Goal: Answer question/provide support: Share knowledge or assist other users

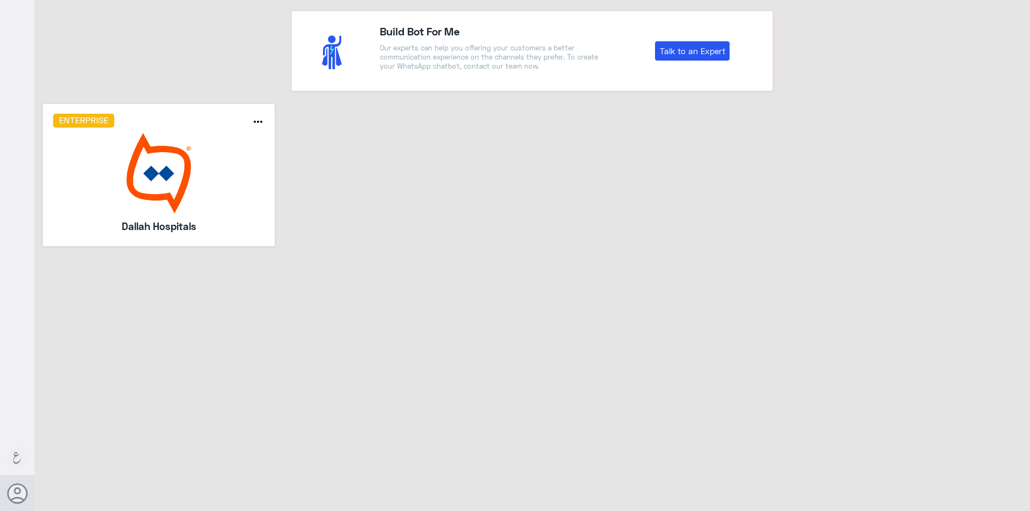
click at [158, 209] on img at bounding box center [159, 173] width 212 height 81
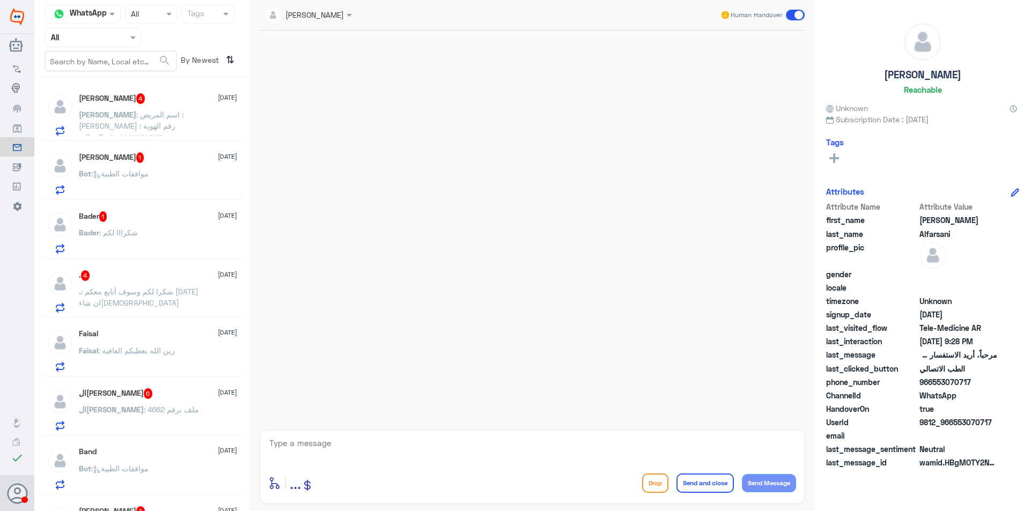
click at [183, 282] on div ". 4 [DATE] . : شكرا لكم وسوف أتابع معكم [DATE] ان شاء[DEMOGRAPHIC_DATA]" at bounding box center [158, 291] width 158 height 42
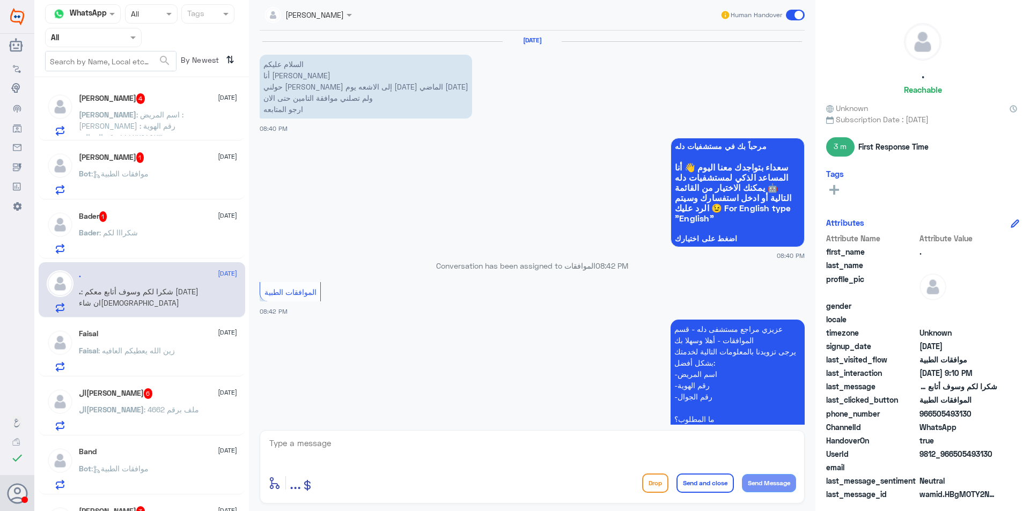
scroll to position [659, 0]
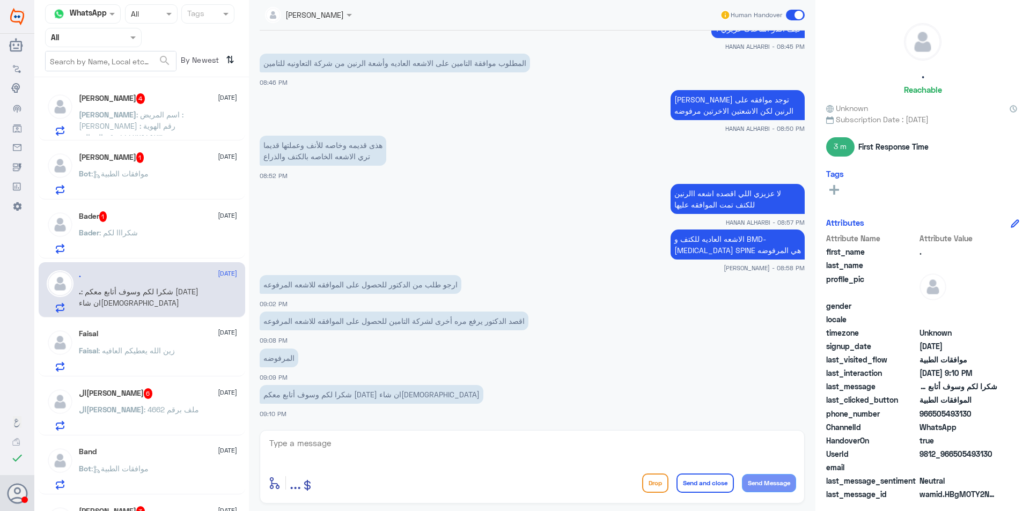
click at [170, 427] on div "ال[PERSON_NAME] : ملف برقم 4662" at bounding box center [158, 419] width 158 height 24
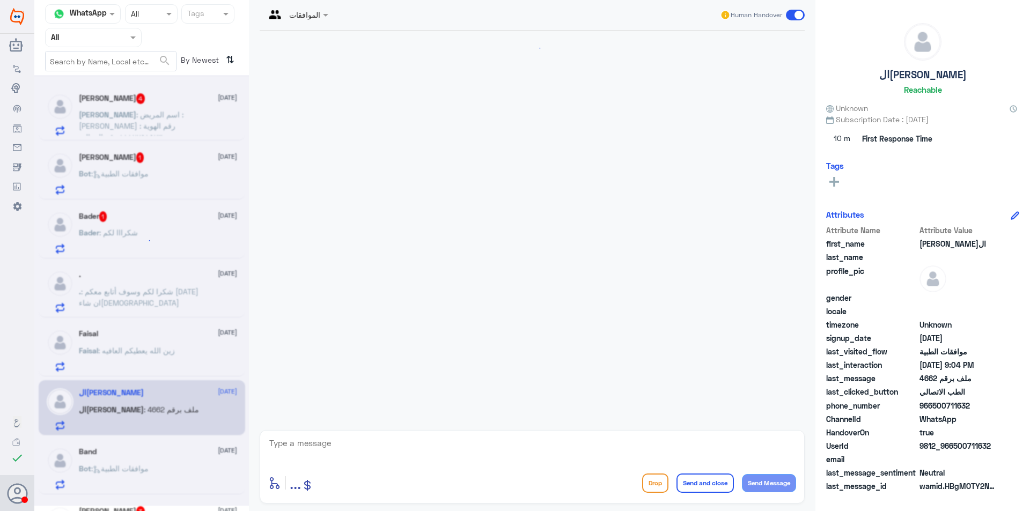
scroll to position [325, 0]
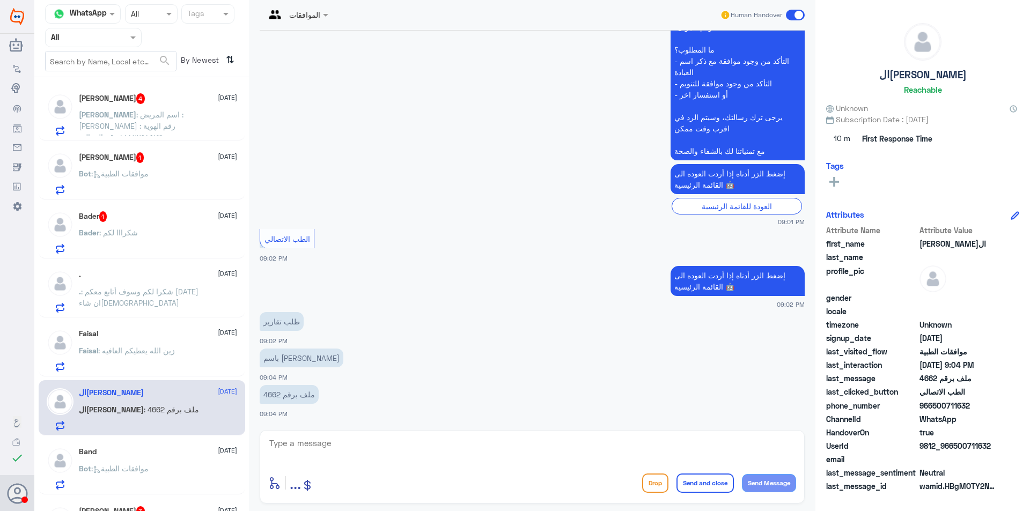
click at [146, 151] on div "Bin Fawwaz 1 [DATE] Bot : موافقات الطبية" at bounding box center [142, 171] width 207 height 55
click at [150, 115] on span ": اسم المريض : [PERSON_NAME] رقم الهوية : ١١١٢٧٩١٩٧٣ رقم الجوال : ٠٥٦٢٢٥٩٩٨٠" at bounding box center [131, 131] width 105 height 43
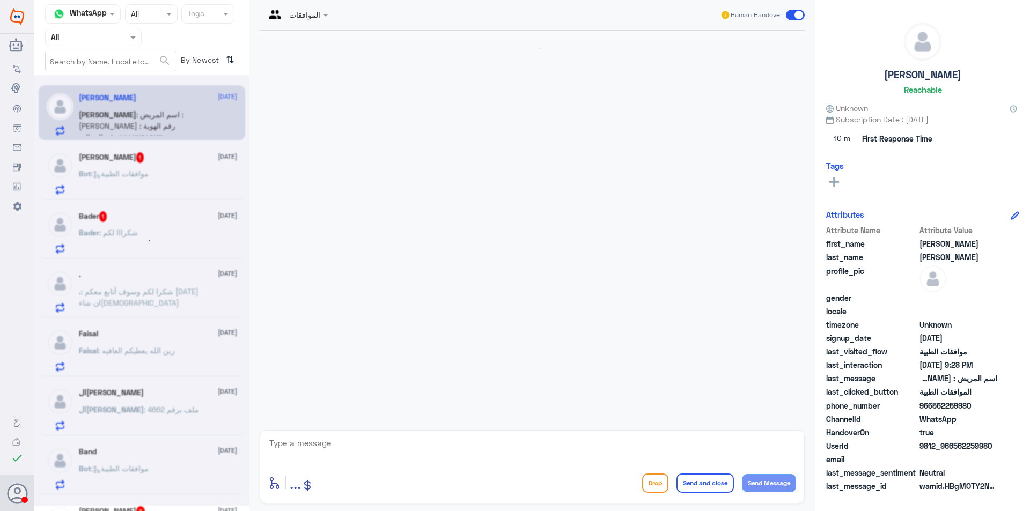
scroll to position [354, 0]
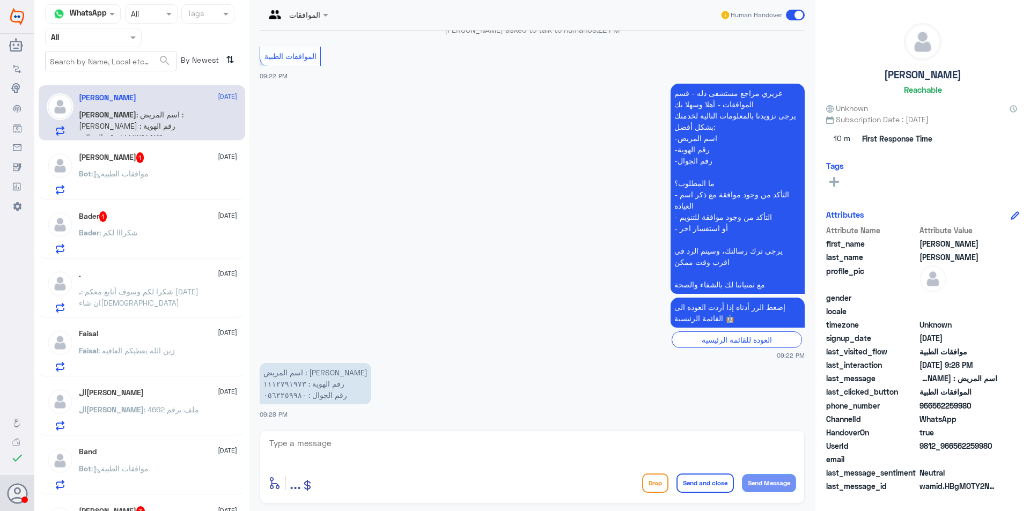
drag, startPoint x: 101, startPoint y: 33, endPoint x: 106, endPoint y: 45, distance: 12.1
click at [103, 34] on input "text" at bounding box center [80, 37] width 59 height 12
drag, startPoint x: 106, startPoint y: 120, endPoint x: 110, endPoint y: 127, distance: 8.2
click at [110, 127] on div "All Unassigned Your Inbox Your Team" at bounding box center [93, 100] width 97 height 94
click at [110, 127] on div "Your Team" at bounding box center [93, 134] width 97 height 25
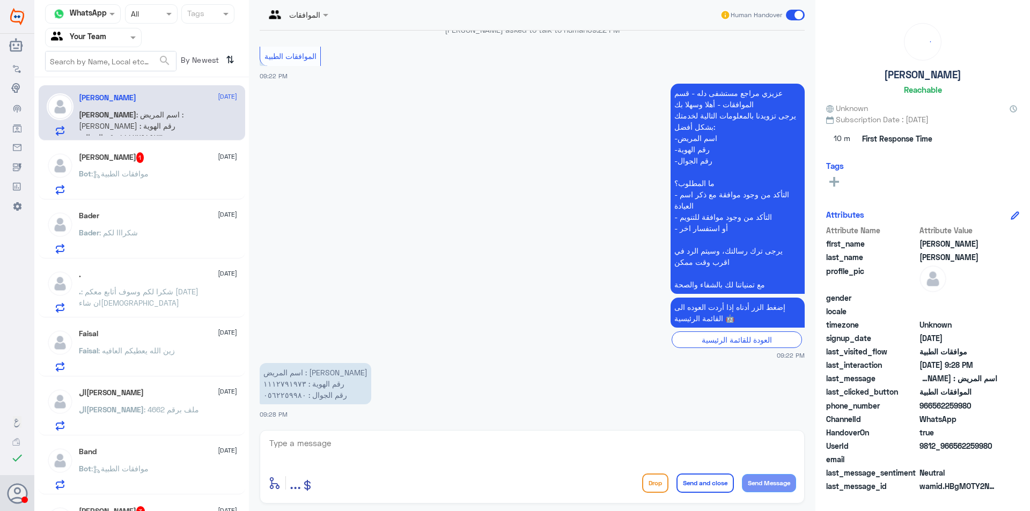
click at [164, 172] on div "Bot : موافقات الطبية" at bounding box center [158, 183] width 158 height 24
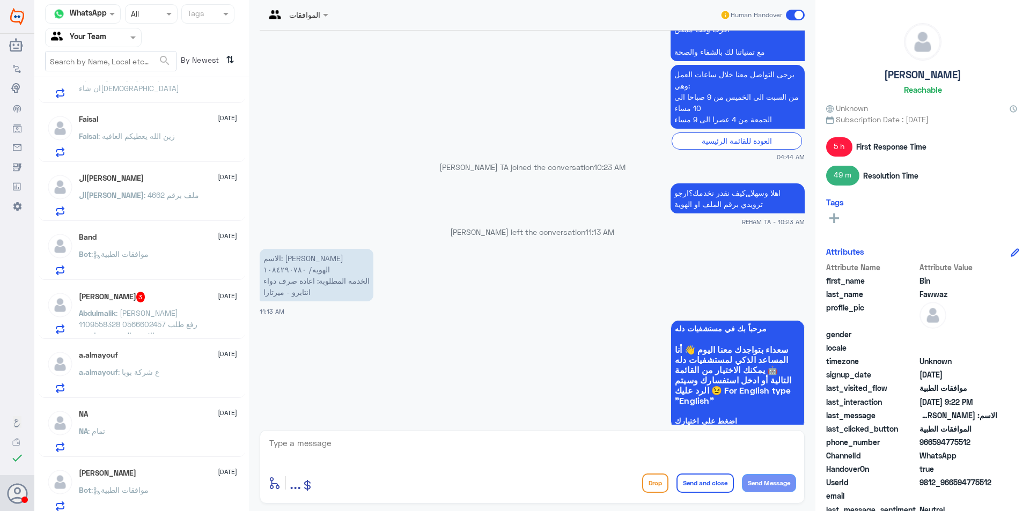
scroll to position [429, 0]
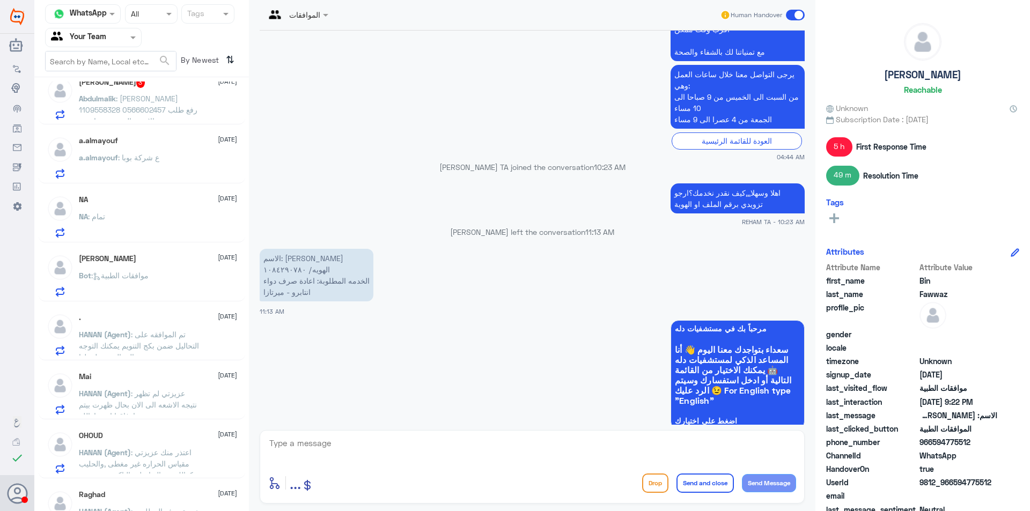
click at [167, 442] on div "OHOUD [DATE] HANAN (Agent) : اعتذر منك عزيزتي مقياس الحراره غير مغطى ,والحليب ك…" at bounding box center [158, 453] width 158 height 42
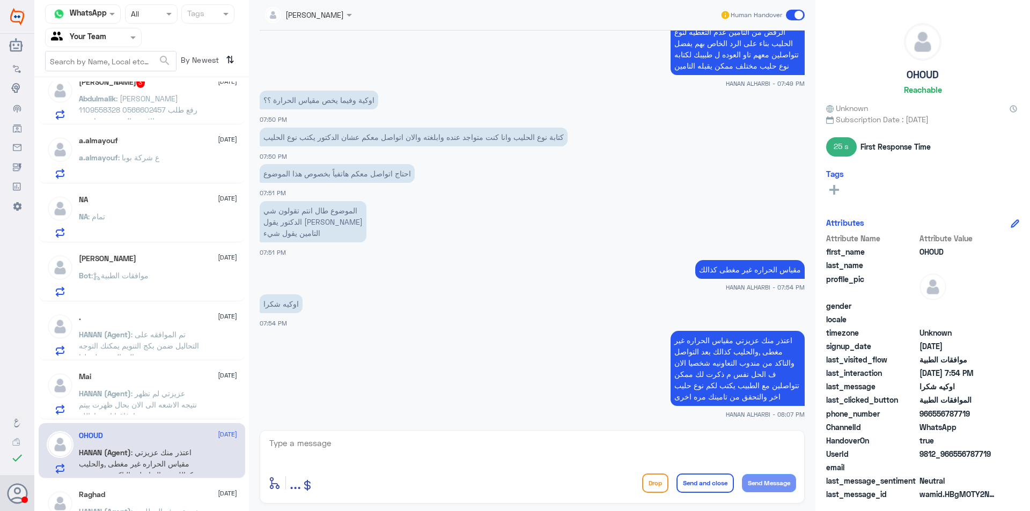
scroll to position [427, 0]
click at [196, 375] on div "Mai [DATE]" at bounding box center [158, 376] width 158 height 9
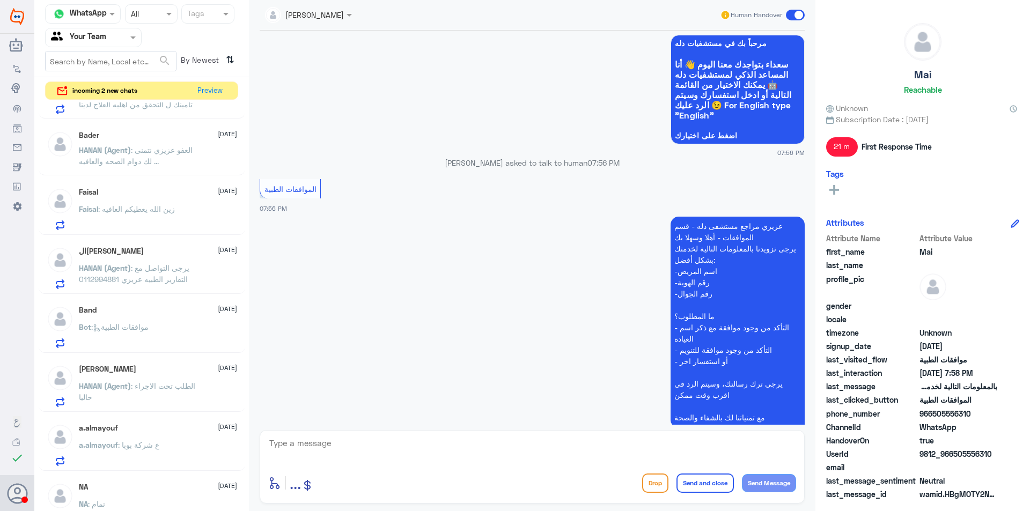
scroll to position [159, 0]
click at [219, 82] on button "Preview" at bounding box center [210, 90] width 33 height 17
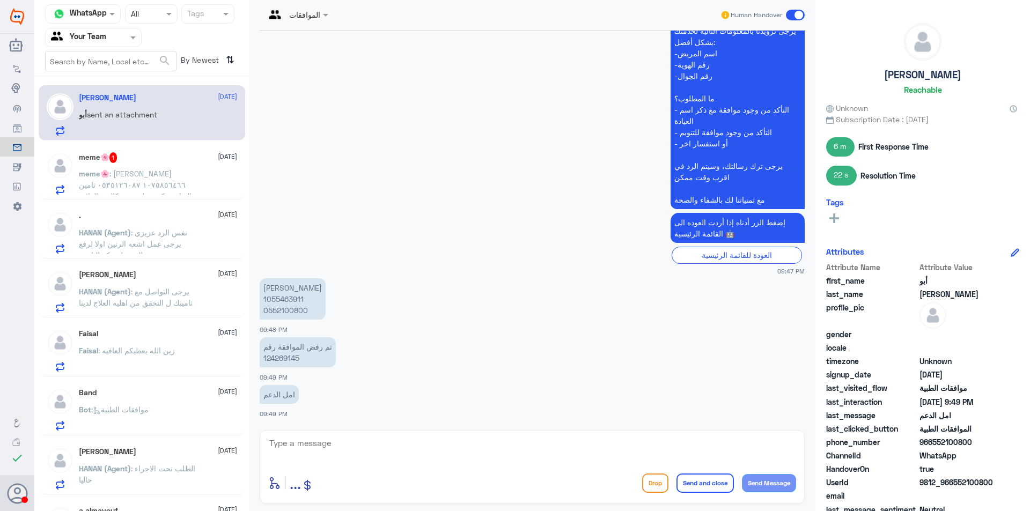
click at [291, 361] on p "تم رفض الموافقة رقم 124269145" at bounding box center [298, 353] width 76 height 30
copy p "124269145"
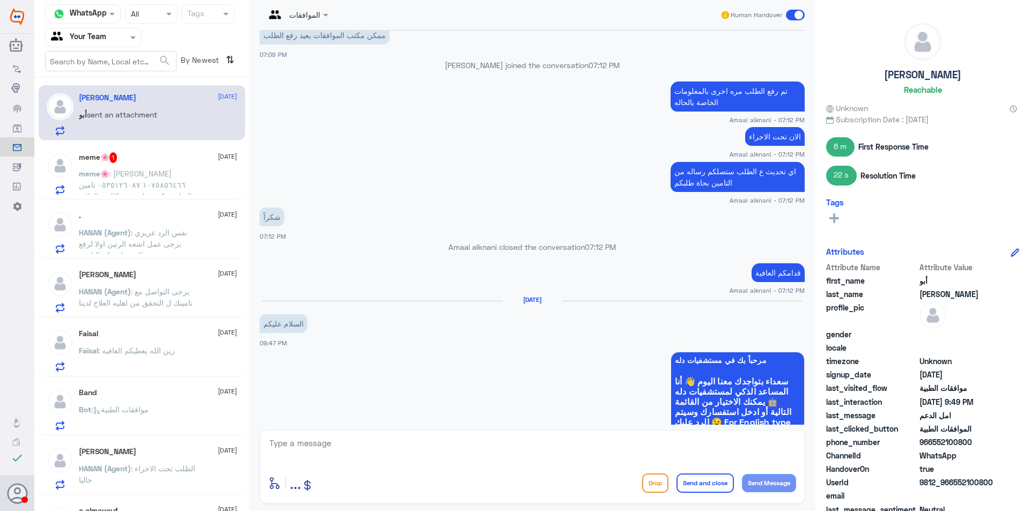
scroll to position [414, 0]
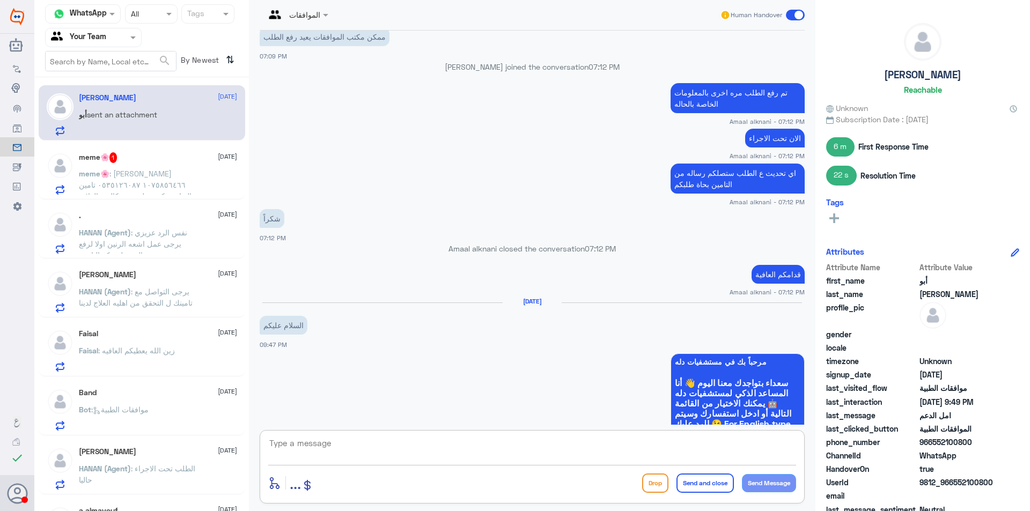
click at [420, 444] on textarea at bounding box center [532, 449] width 528 height 26
type textarea "ب"
type textarea "وعليكم السلام عزيزي"
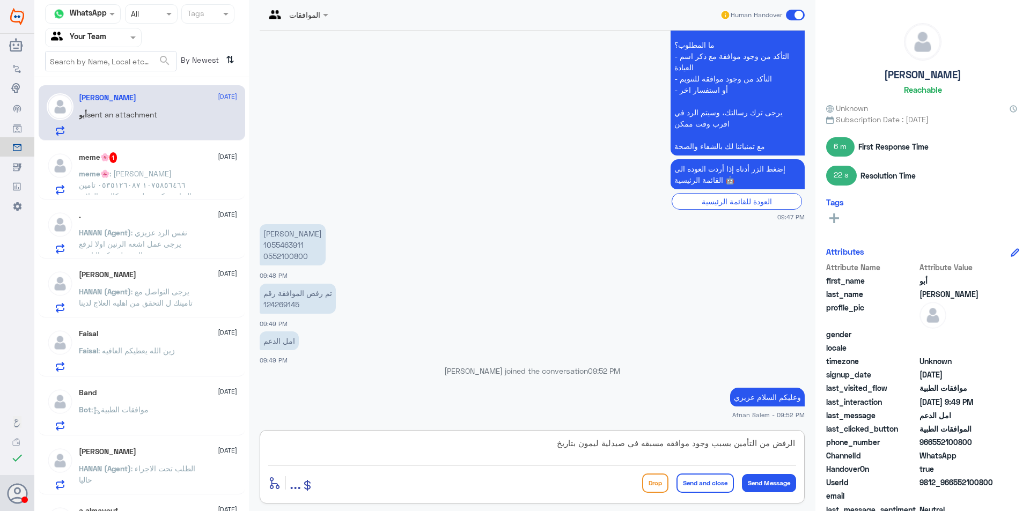
paste textarea "[DATE]"
type textarea "الرفض من التأمين بسبب وجود موافقه مسبقه في صيدلية ليمون بتاريخ [DATE]"
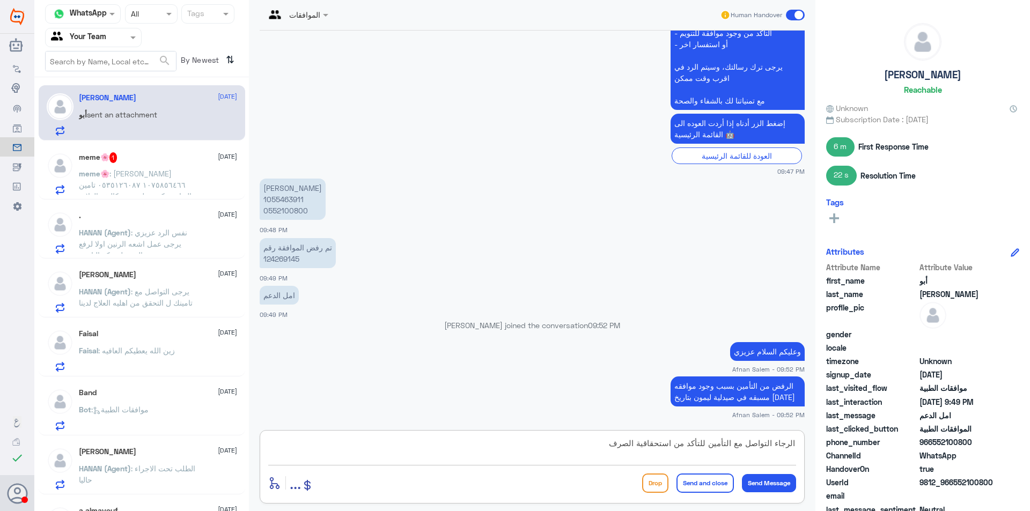
type textarea "الرجاء التواصل مع التأمين للتأكد من استحقاقية الصرف"
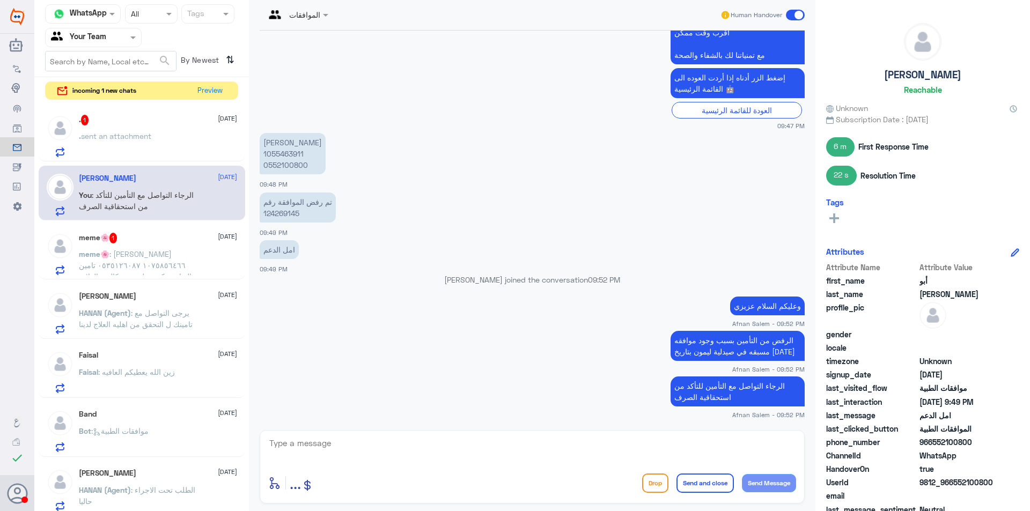
click at [151, 132] on span "sent an attachment" at bounding box center [116, 135] width 70 height 9
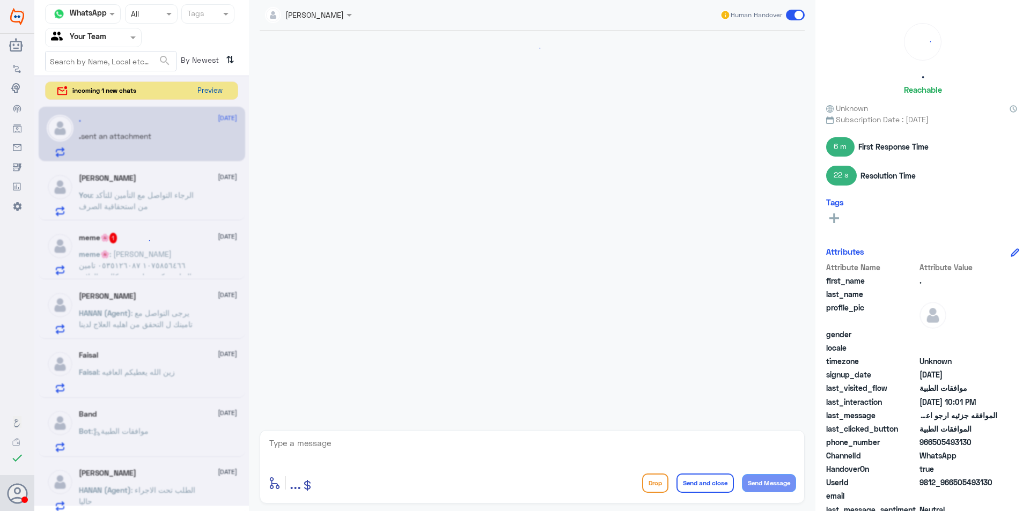
scroll to position [666, 0]
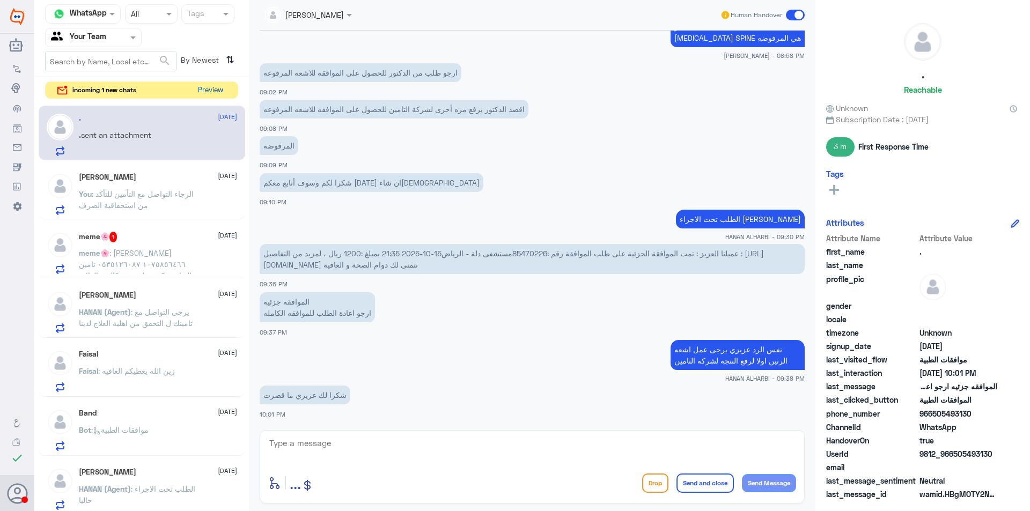
click at [208, 87] on button "Preview" at bounding box center [210, 90] width 33 height 17
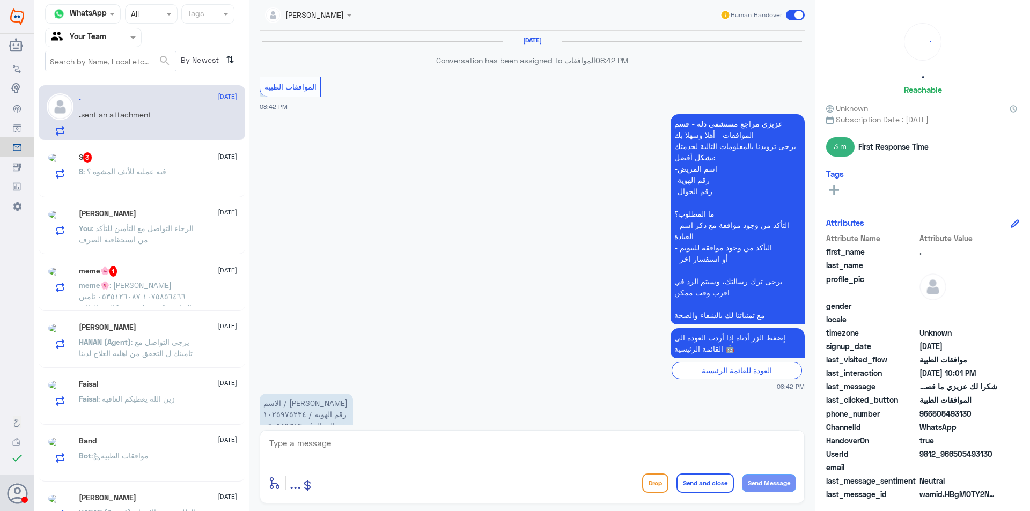
scroll to position [666, 0]
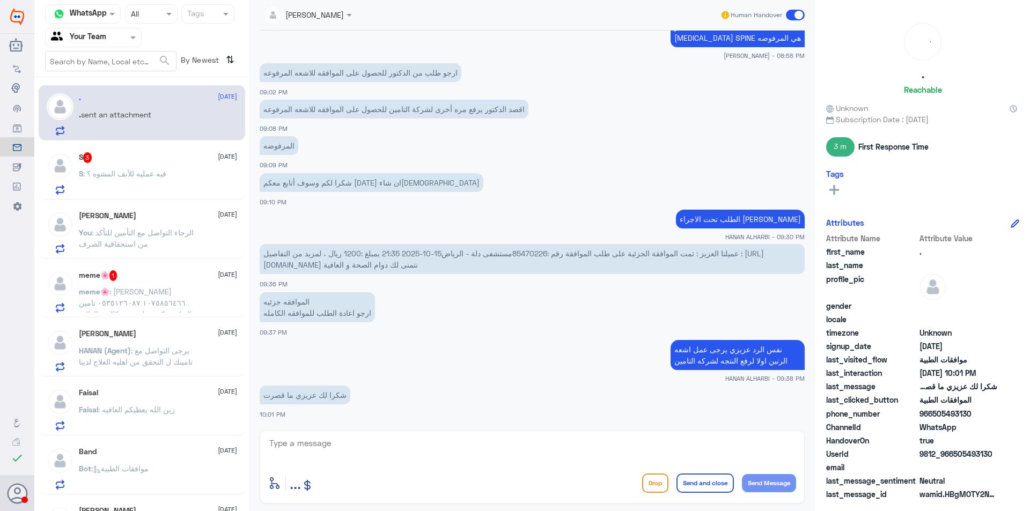
click at [184, 238] on p "You : الرجاء التواصل مع التأمين للتأكد من استحقاقية الصرف" at bounding box center [139, 240] width 121 height 27
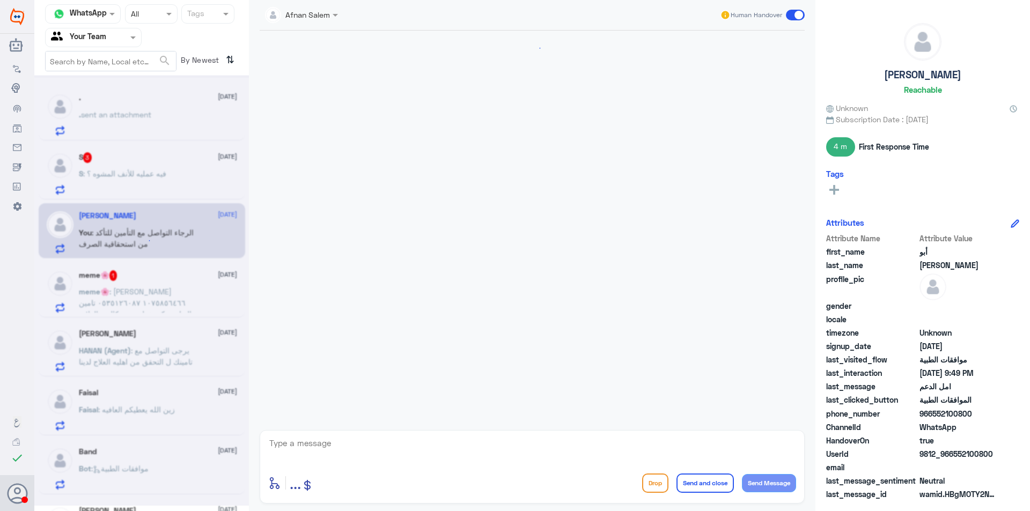
scroll to position [687, 0]
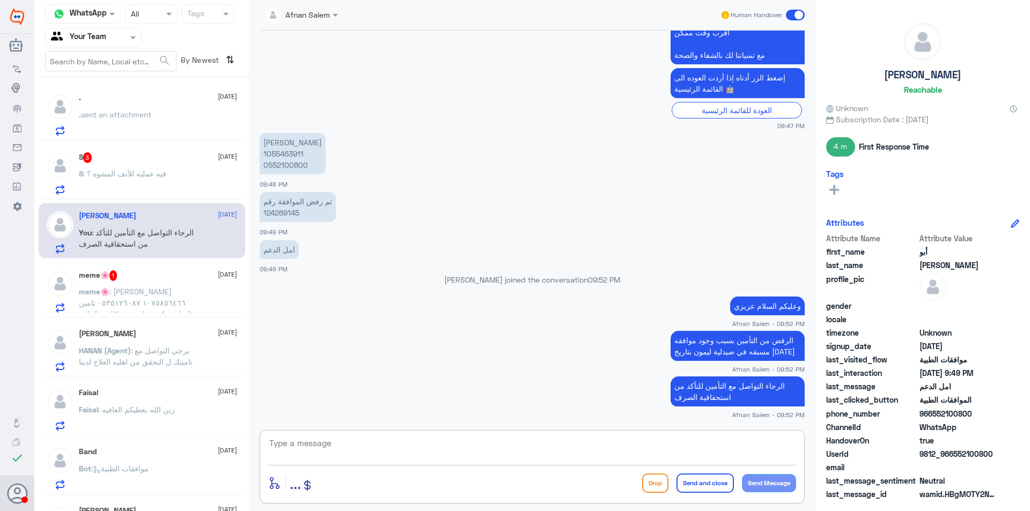
click at [523, 449] on textarea at bounding box center [532, 449] width 528 height 26
type textarea "h"
type textarea "ي"
type textarea "اي خدمه اخرى عزيزي"
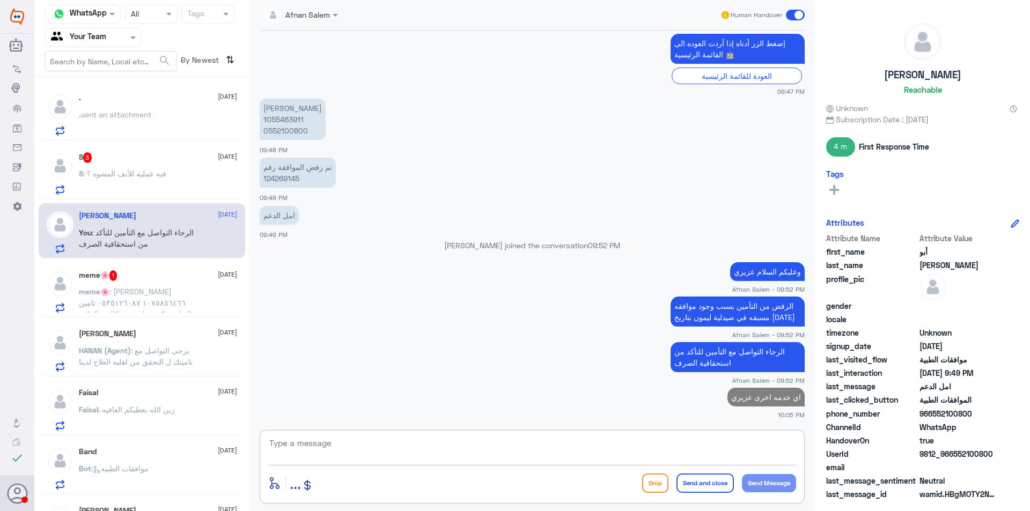
click at [111, 163] on div "S 3 [DATE]" at bounding box center [158, 157] width 158 height 11
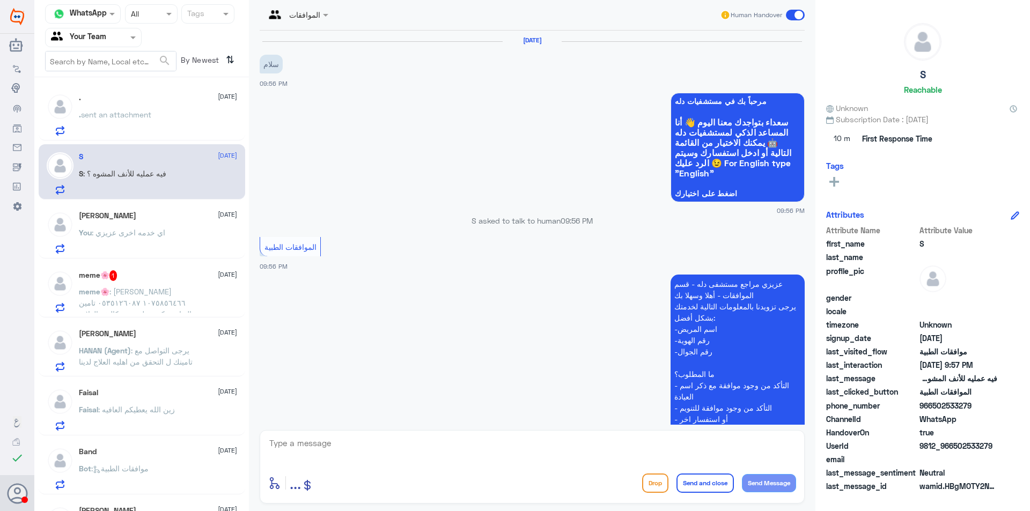
click at [145, 244] on p "You : اي خدمه اخرى عزيزي" at bounding box center [122, 240] width 86 height 27
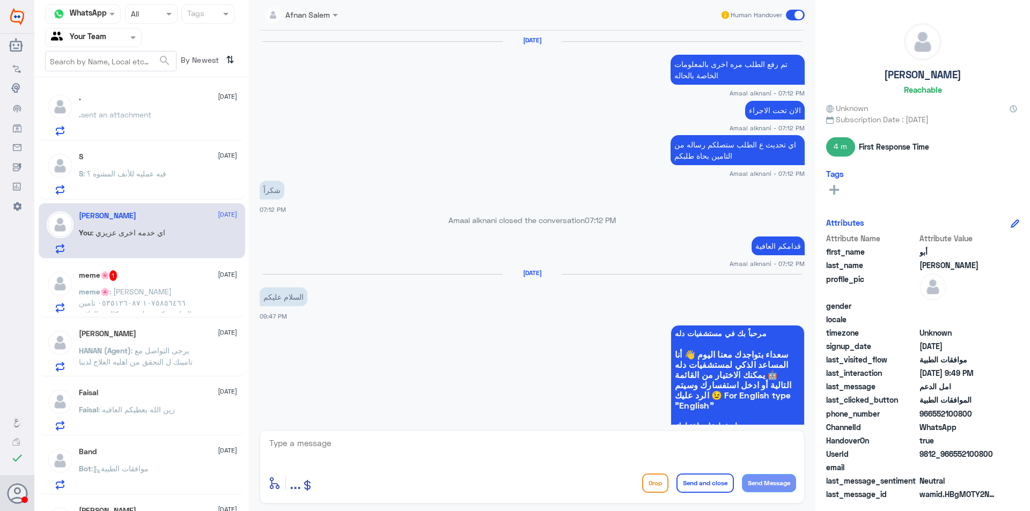
scroll to position [699, 0]
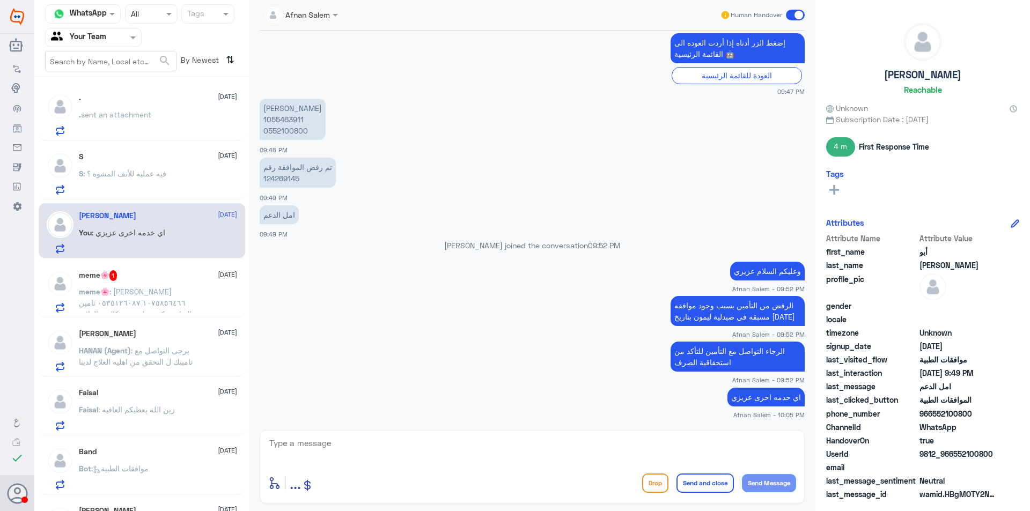
click at [172, 289] on span ": [PERSON_NAME] ١٠٧٥٨٥٦٤٦٦ ٠٥٣٥١٢٦٠٨٧ تامين التعاونيه كم يغطي من تكاليف الولاده…" at bounding box center [135, 308] width 113 height 43
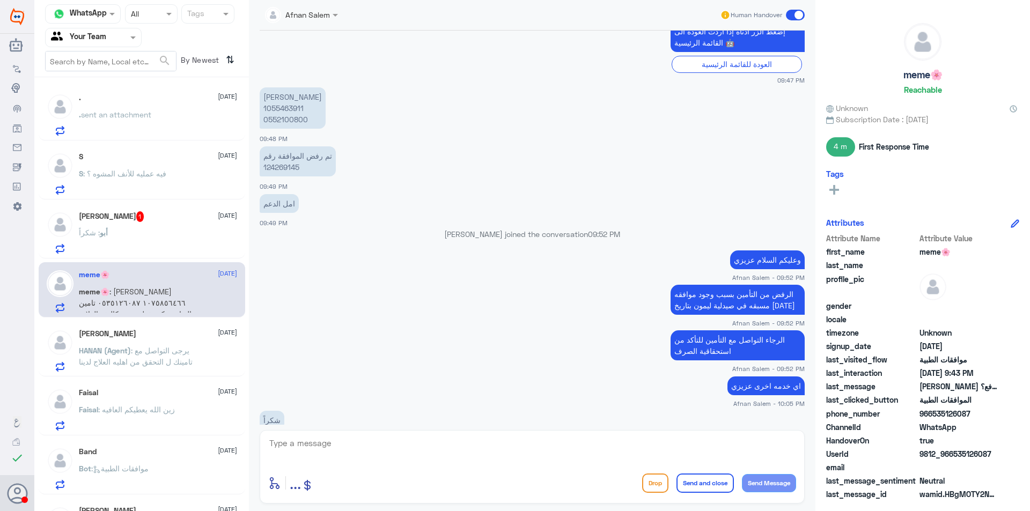
scroll to position [736, 0]
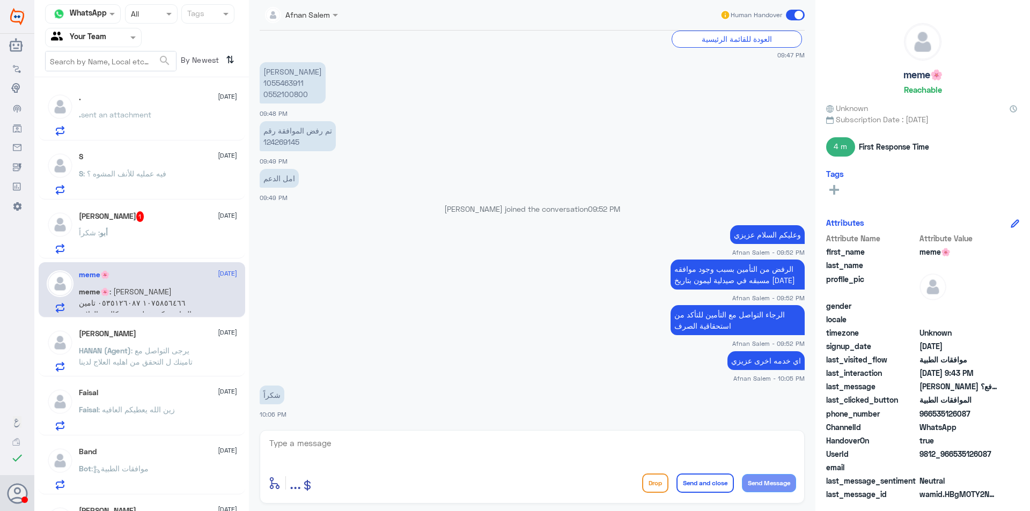
click at [570, 451] on textarea at bounding box center [532, 449] width 528 height 26
type textarea "h"
type textarea "ل"
type textarea "العفو ، ونتمنى لك دوام الصحه والعافيه"
click at [720, 491] on button "Send and close" at bounding box center [705, 483] width 57 height 19
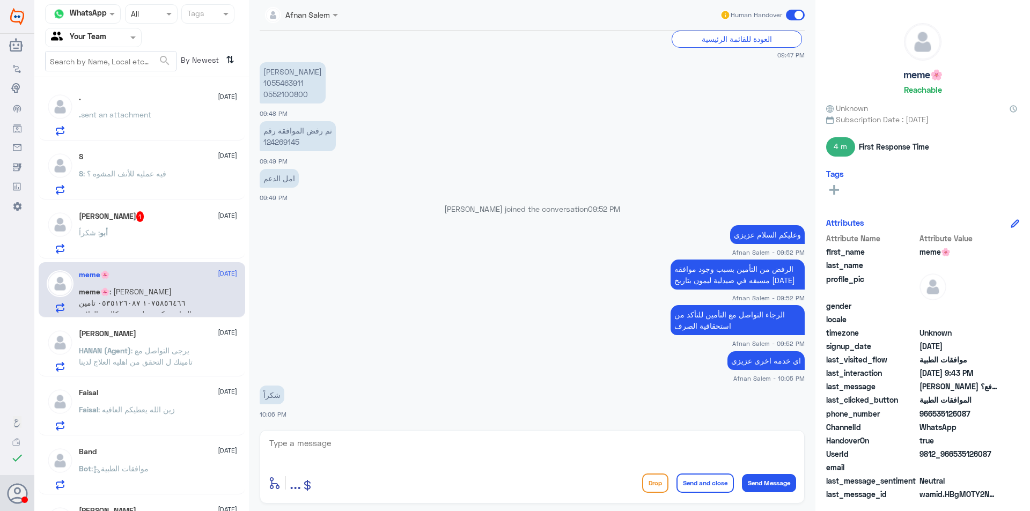
scroll to position [770, 0]
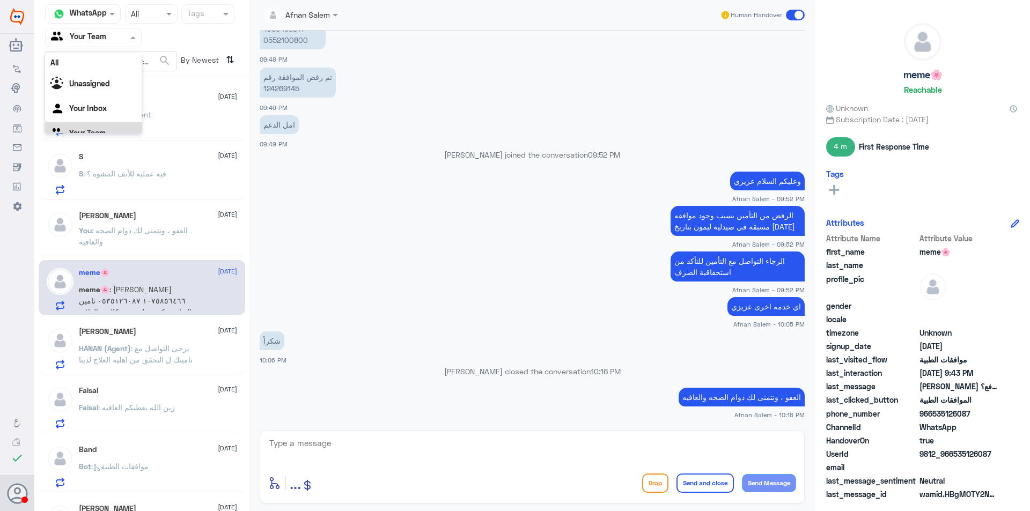
click at [129, 34] on span at bounding box center [134, 37] width 13 height 11
click at [118, 92] on div "Your Inbox" at bounding box center [93, 96] width 97 height 25
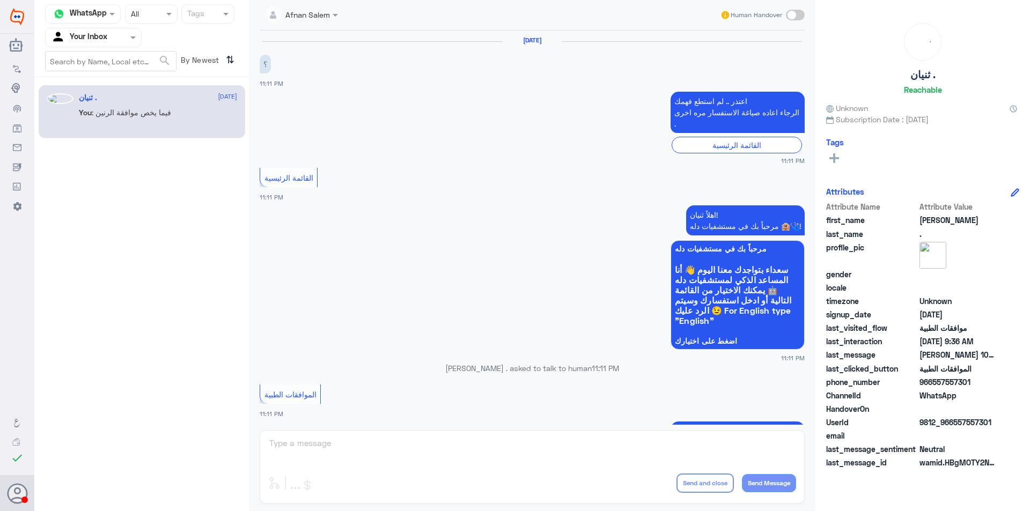
scroll to position [1115, 0]
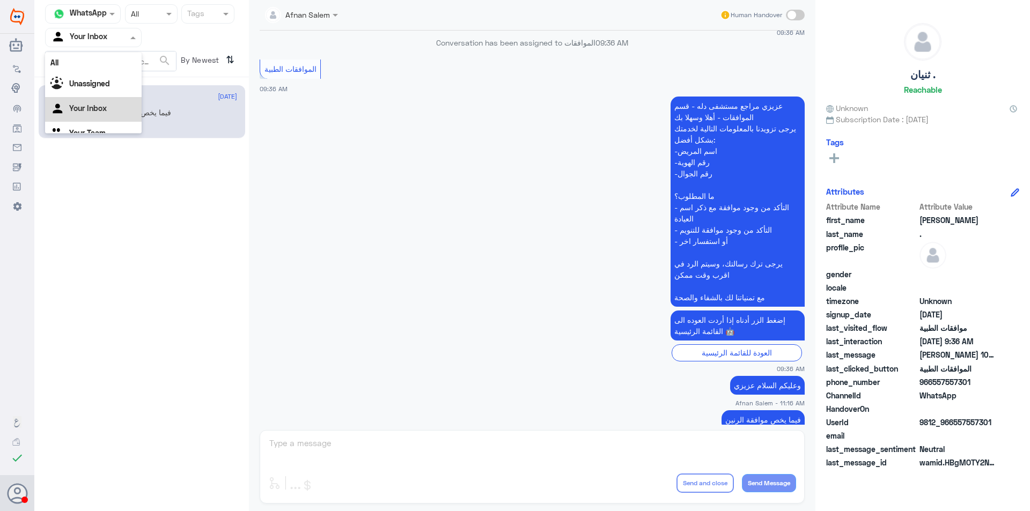
click at [127, 35] on div at bounding box center [94, 37] width 96 height 12
click at [110, 123] on div "Your Team" at bounding box center [93, 120] width 97 height 25
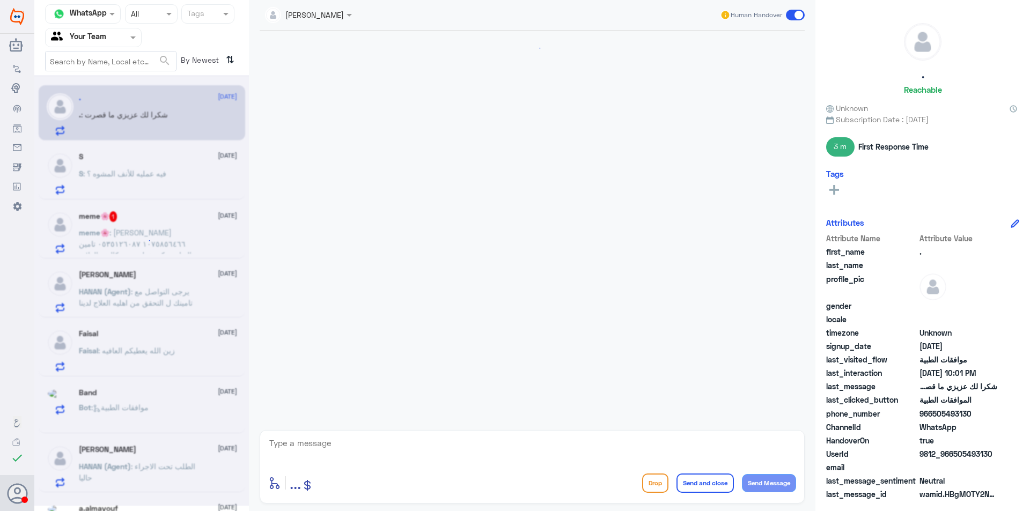
scroll to position [666, 0]
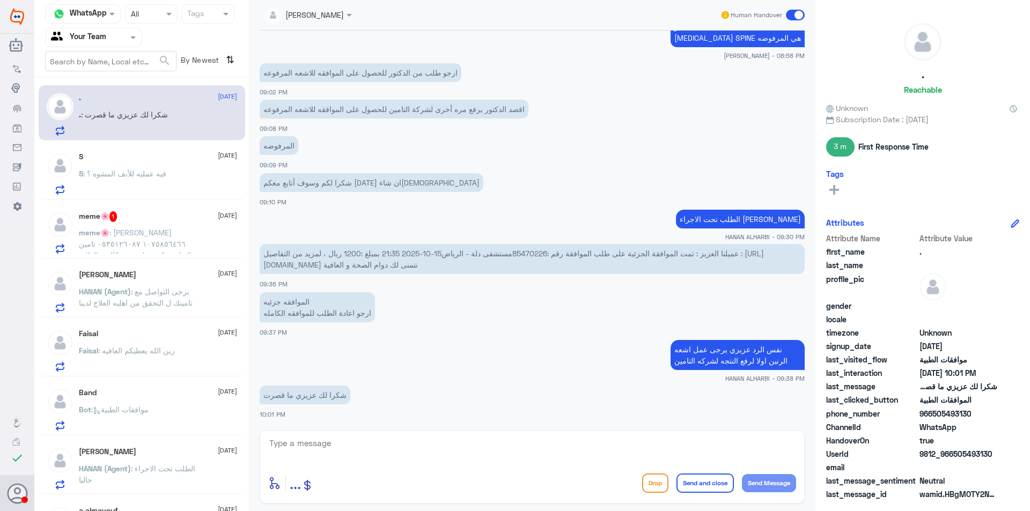
click at [123, 184] on p "S : فيه عمليه للأنف المشوه ؟" at bounding box center [122, 181] width 87 height 27
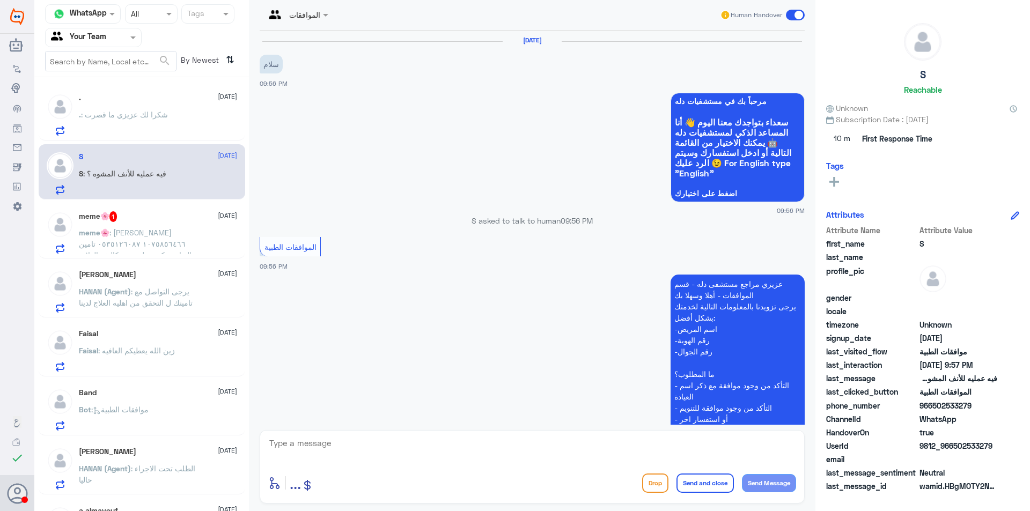
scroll to position [168, 0]
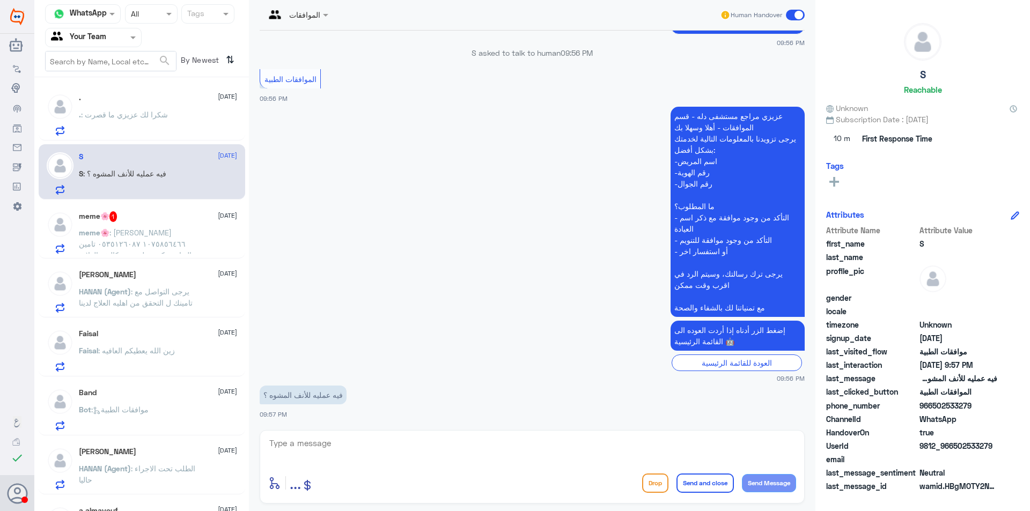
click at [159, 222] on div "meme🌸 1 [DATE]" at bounding box center [158, 216] width 158 height 11
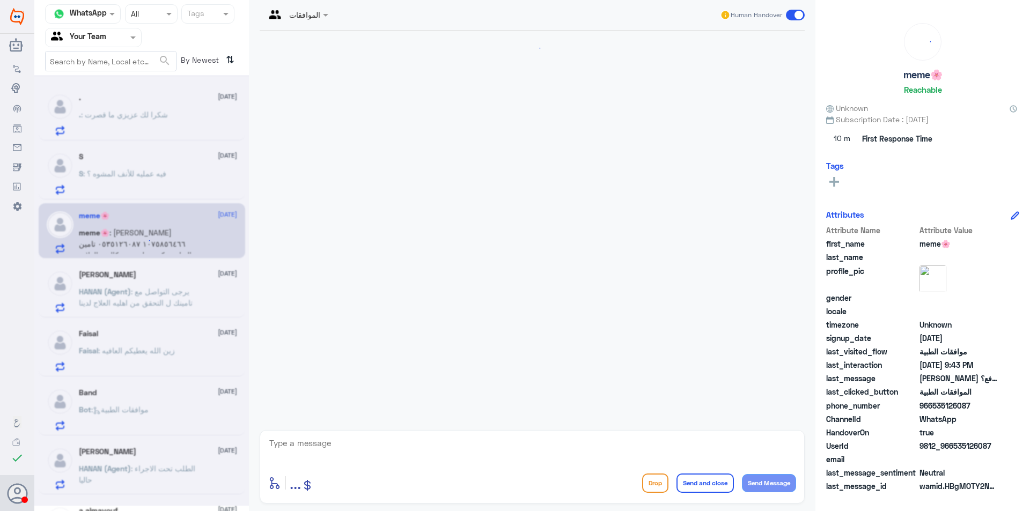
scroll to position [202, 0]
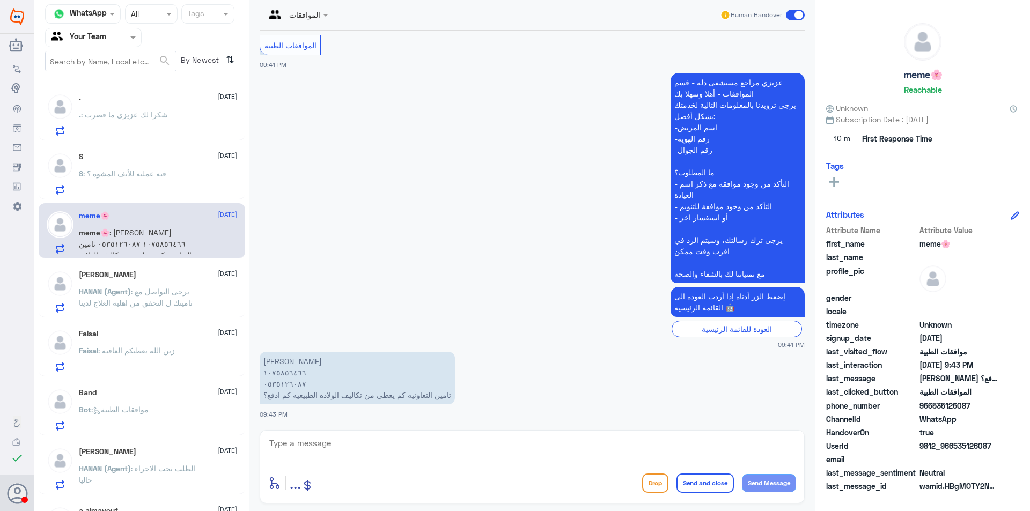
click at [295, 386] on p "[PERSON_NAME] ١٠٧٥٨٥٦٤٦٦ ٠٥٣٥١٢٦٠٨٧ تامين التعاونيه كم يغطي من تكاليف الولاده ا…" at bounding box center [357, 378] width 195 height 53
copy p "٠٥٣٥١٢٦٠٨٧"
click at [466, 441] on textarea at bounding box center [532, 449] width 528 height 26
type textarea "d"
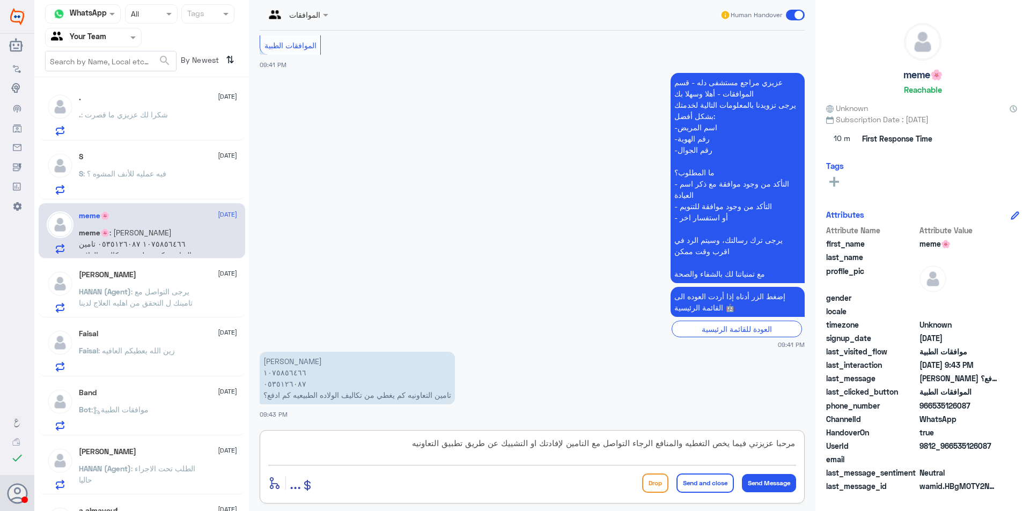
type textarea "مرحبا عزيزتي فيما يخص التغطيه والمنافع الرجاء التواصل مع التامين لإفادتك او الت…"
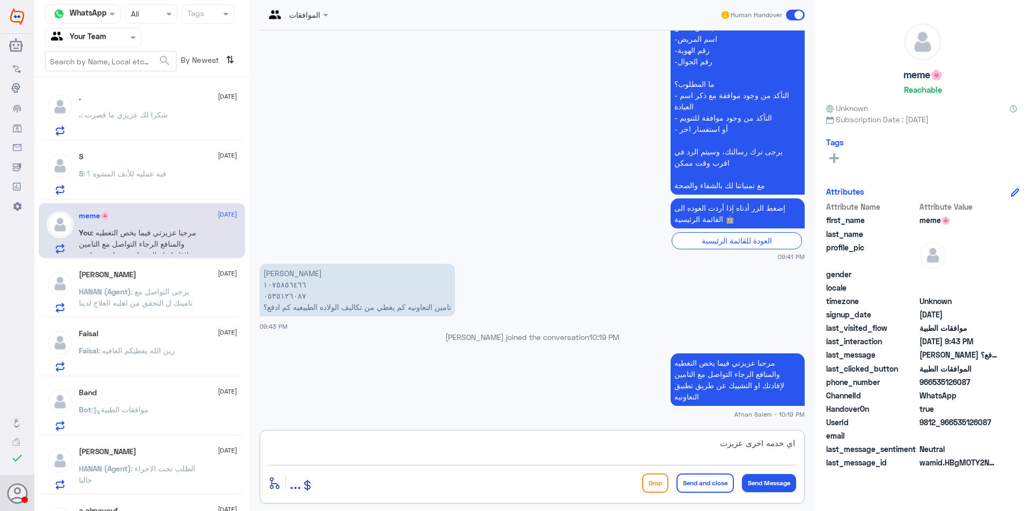
type textarea "اي خدمه اخرى عزيزتي"
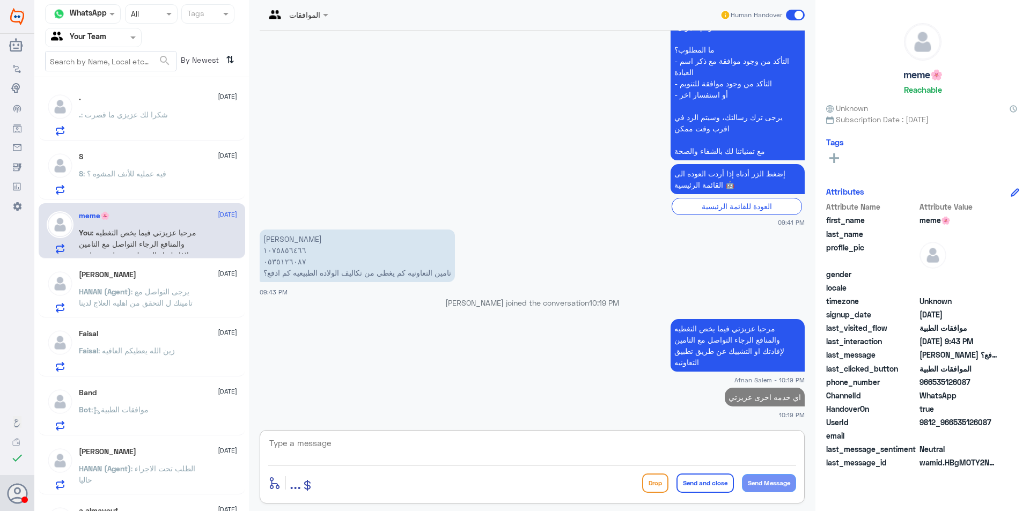
click at [158, 314] on div "[PERSON_NAME] [DATE] HANAN (Agent) : يرجى التواصل مع [PERSON_NAME] ل التحقق من …" at bounding box center [142, 289] width 207 height 55
click at [173, 295] on span ": يرجى التواصل مع تامينك ل التحقق من اهليه العلاج لدينا" at bounding box center [136, 297] width 114 height 20
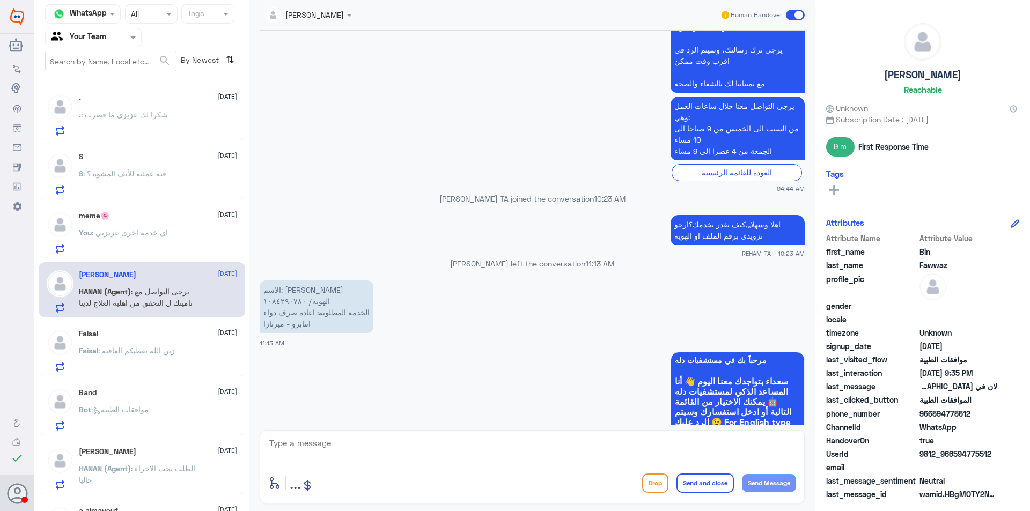
scroll to position [560, 0]
click at [178, 348] on div "Faisal : زين الله يعطيكم العافيه" at bounding box center [158, 360] width 158 height 24
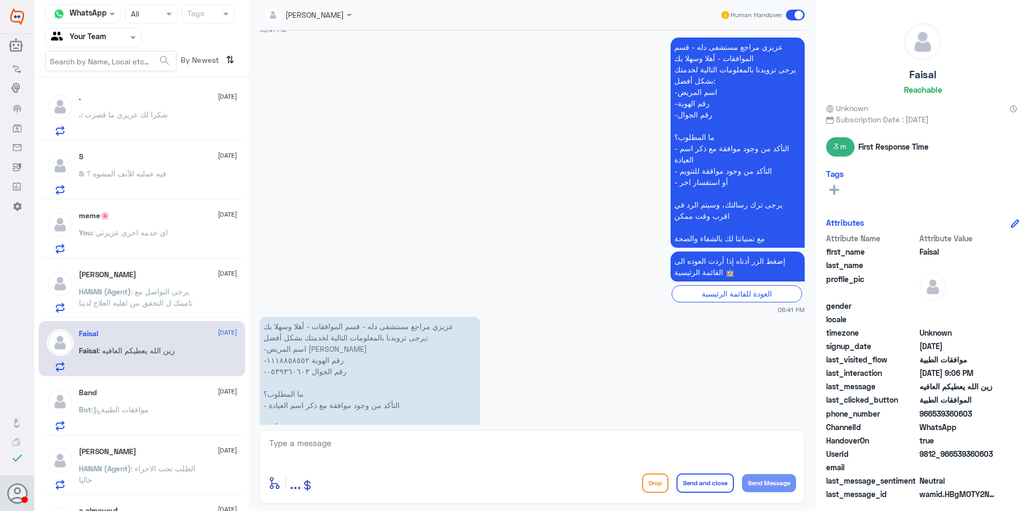
scroll to position [670, 0]
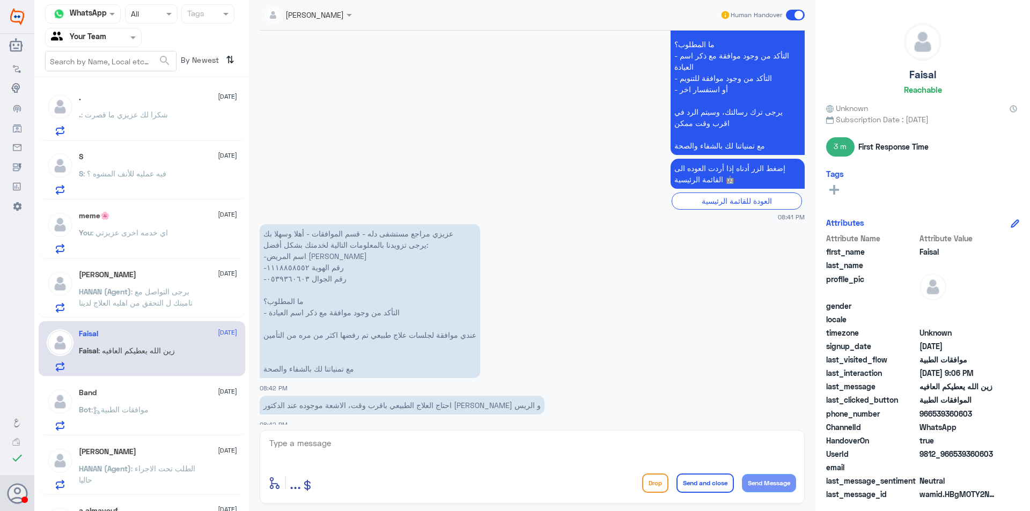
click at [287, 267] on p "عزيزي مراجع مستشفى دله - قسم الموافقات - أهلا وسهلا بك يرجى تزويدنا بالمعلومات …" at bounding box center [370, 301] width 221 height 154
copy p "١١١٨٨٥٨٥٥٢"
click at [193, 407] on div "Band [DATE] Bot : موافقات الطبية" at bounding box center [158, 410] width 158 height 42
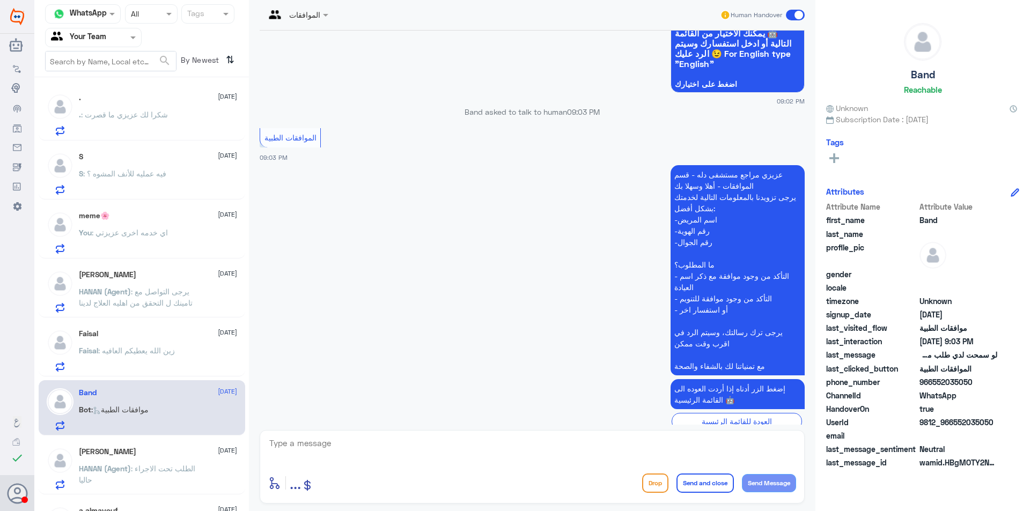
click at [145, 130] on p ". : شكرا لك عزيزي ما قصرت" at bounding box center [123, 122] width 89 height 27
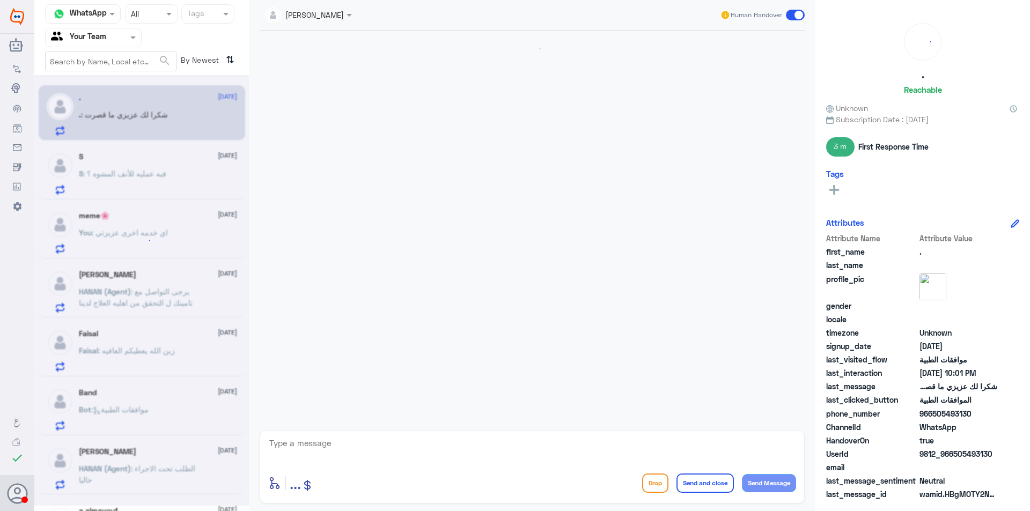
scroll to position [666, 0]
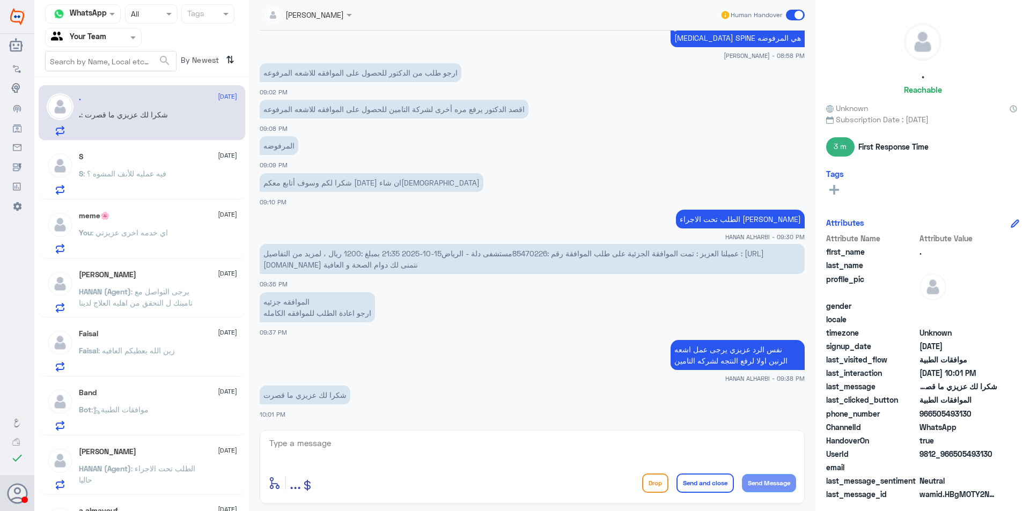
click at [362, 458] on textarea at bounding box center [532, 449] width 528 height 26
click at [363, 448] on textarea at bounding box center [532, 449] width 528 height 26
type textarea "قدامكم العافيه ـ و[PERSON_NAME] بخدمتكم"
click at [714, 479] on button "Send and close" at bounding box center [705, 483] width 57 height 19
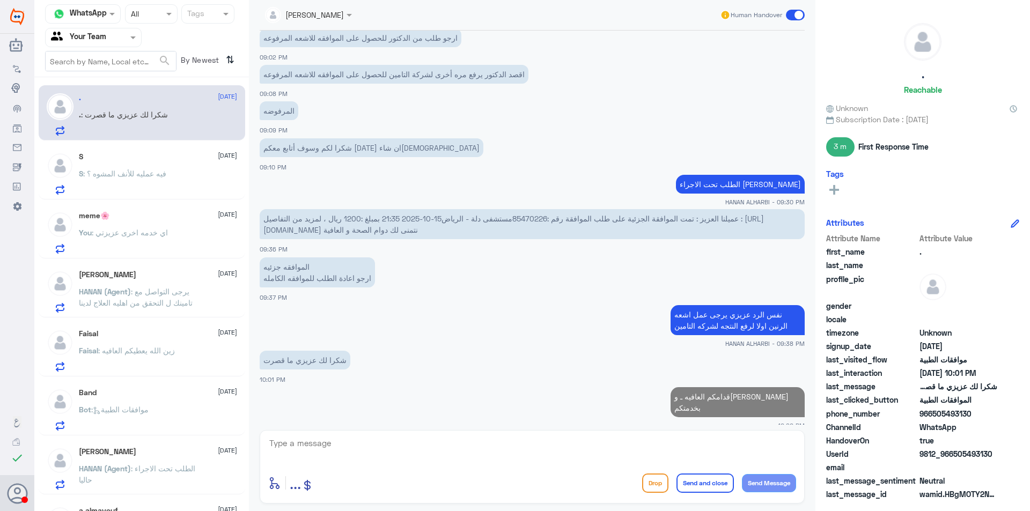
scroll to position [698, 0]
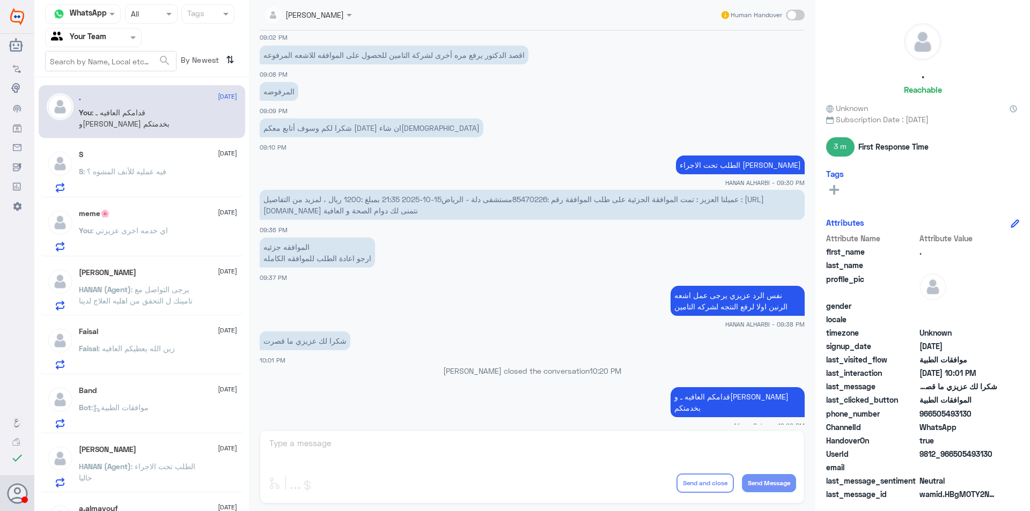
click at [125, 47] on nav "Channel WhatsApp Status × All Tags Agent Filter Your Team search By Newest ⇅" at bounding box center [141, 40] width 215 height 73
click at [128, 41] on span at bounding box center [134, 37] width 13 height 11
click at [99, 99] on Inbox "Your Inbox" at bounding box center [88, 94] width 38 height 9
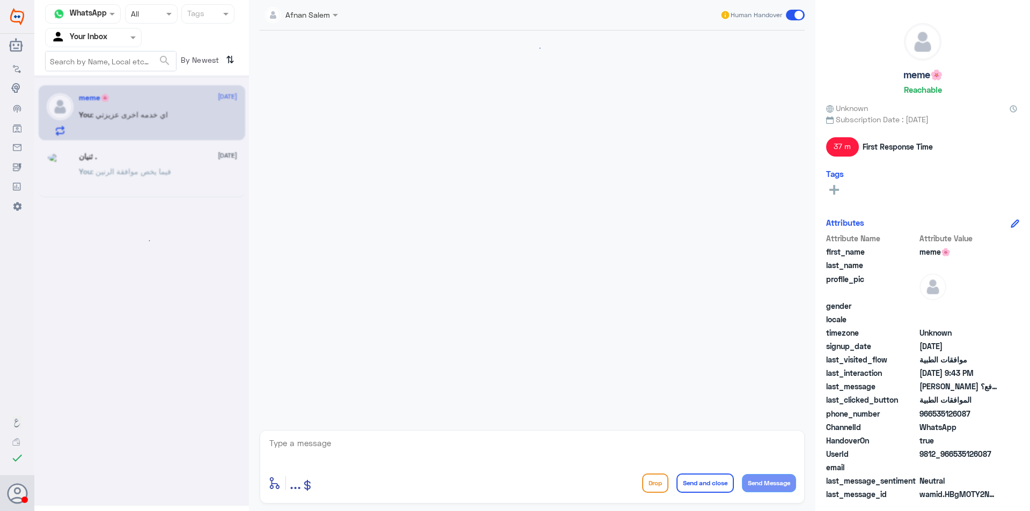
scroll to position [324, 0]
click at [121, 33] on div at bounding box center [94, 37] width 96 height 12
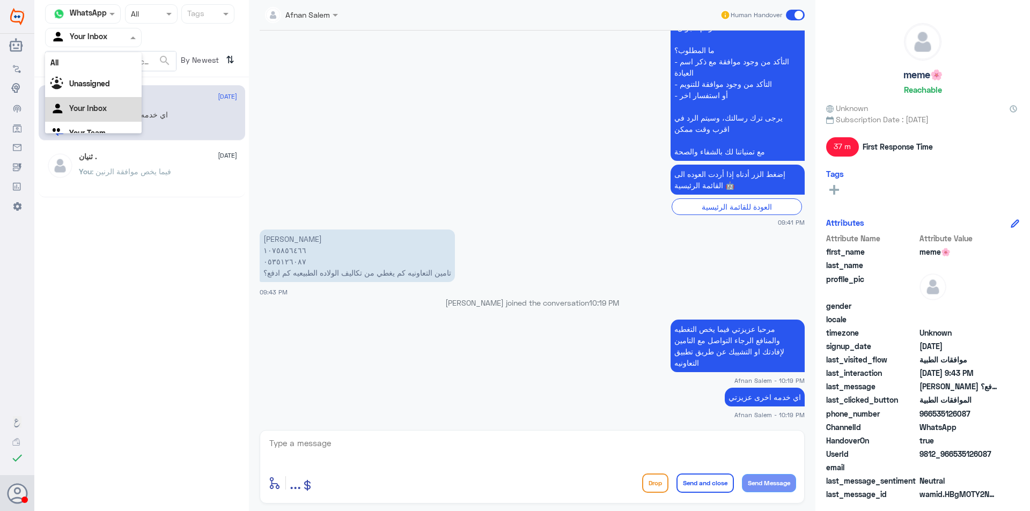
scroll to position [13, 0]
click at [112, 121] on div "Your Team" at bounding box center [93, 120] width 97 height 25
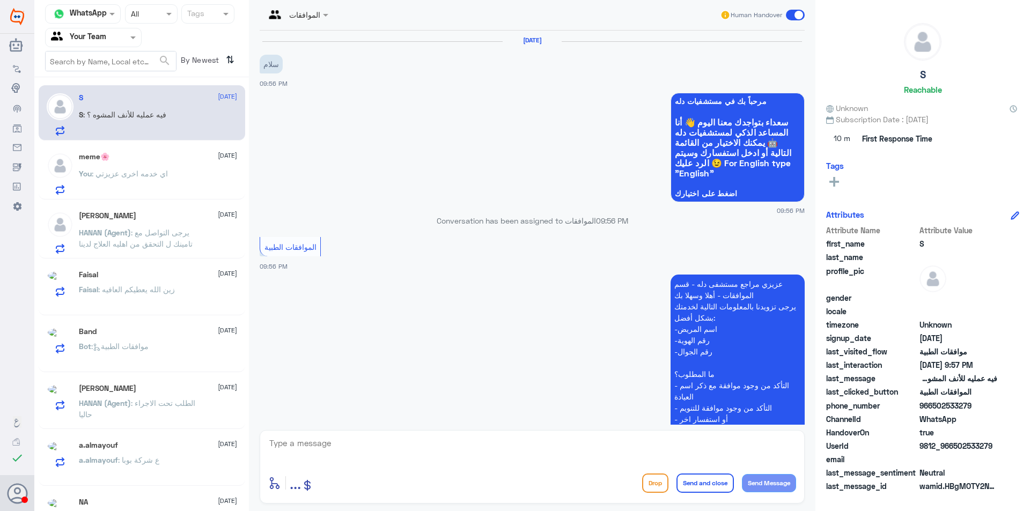
scroll to position [168, 0]
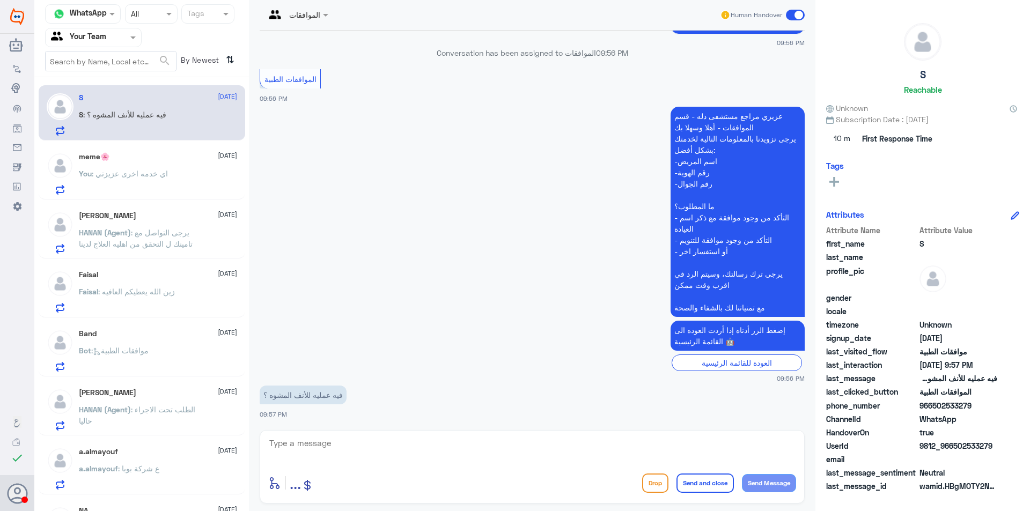
click at [144, 301] on p "Faisal : زين الله يعطيكم العافيه" at bounding box center [127, 299] width 96 height 27
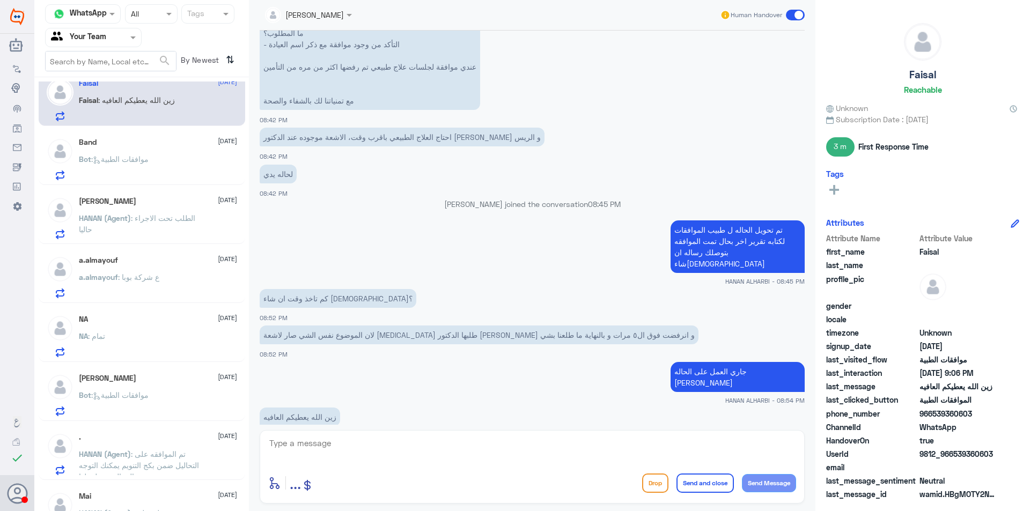
scroll to position [268, 0]
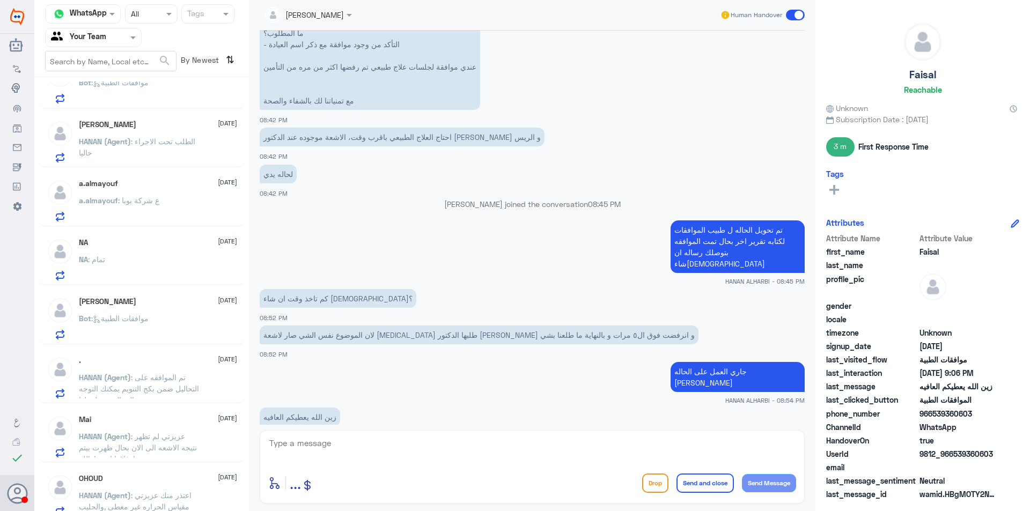
click at [152, 156] on p "HANAN (Agent) : الطلب تحت الاجراء حاليا" at bounding box center [139, 149] width 121 height 27
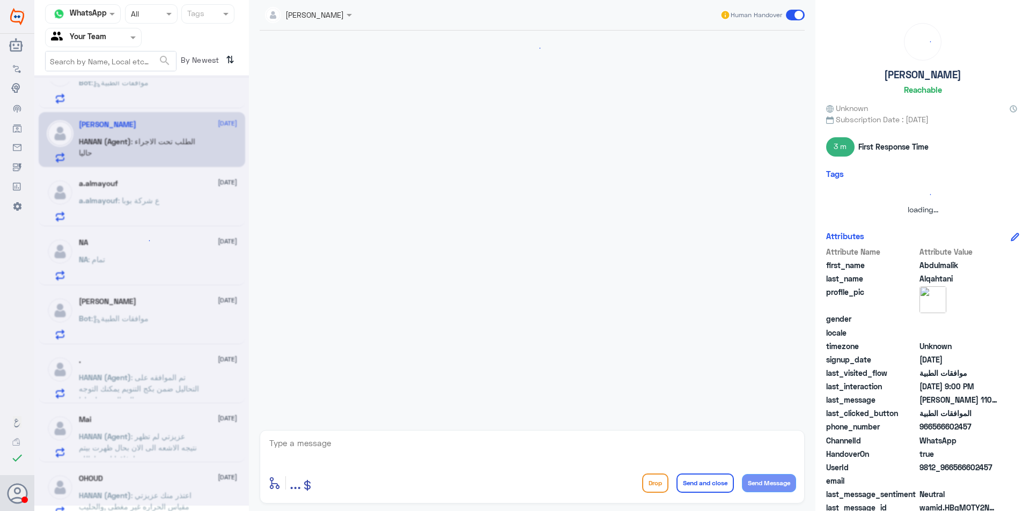
scroll to position [267, 0]
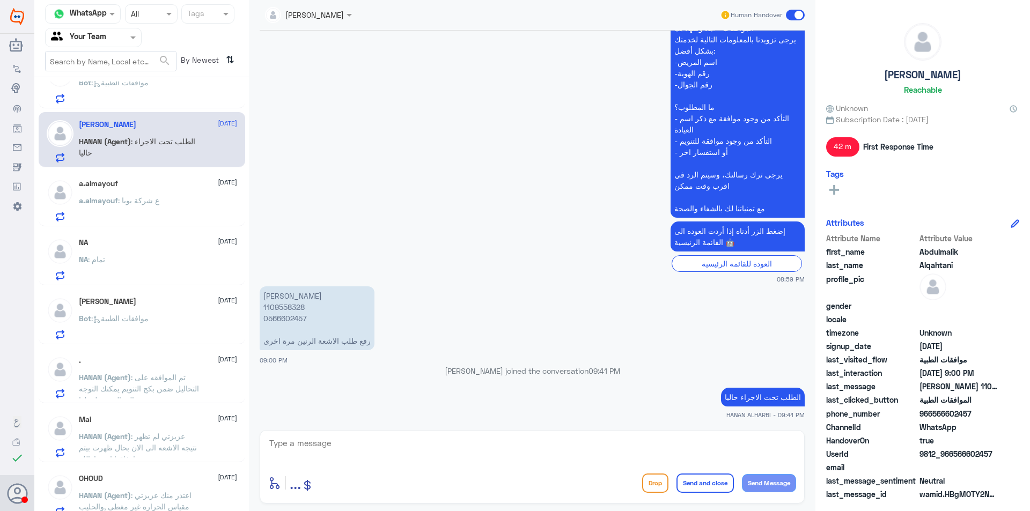
click at [284, 318] on p "[PERSON_NAME] 1109558328 0566602457 رفع طلب الاشعة الرنين مرة اخرى" at bounding box center [317, 319] width 115 height 64
copy p "0566602457"
click at [128, 209] on p "a.almayouf : ع شركة بوبا" at bounding box center [119, 208] width 81 height 27
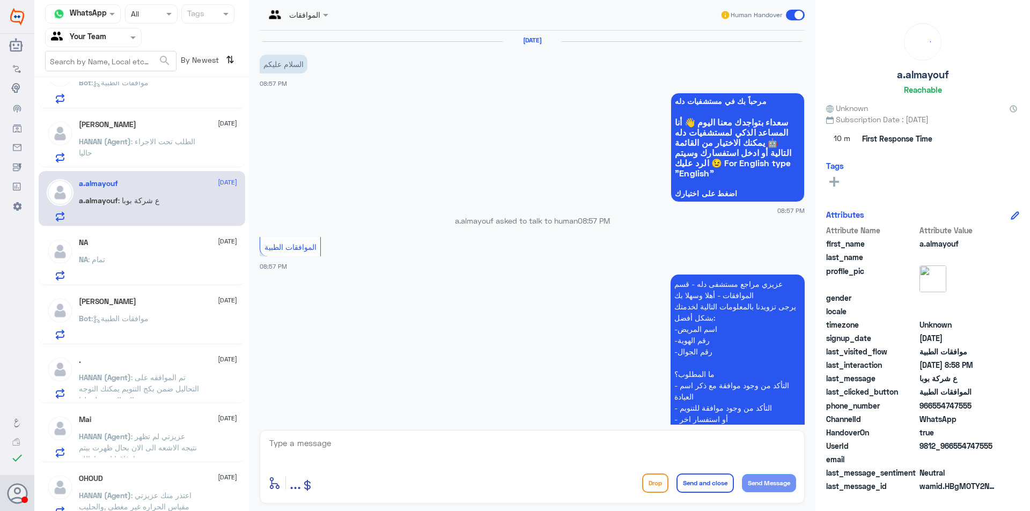
scroll to position [250, 0]
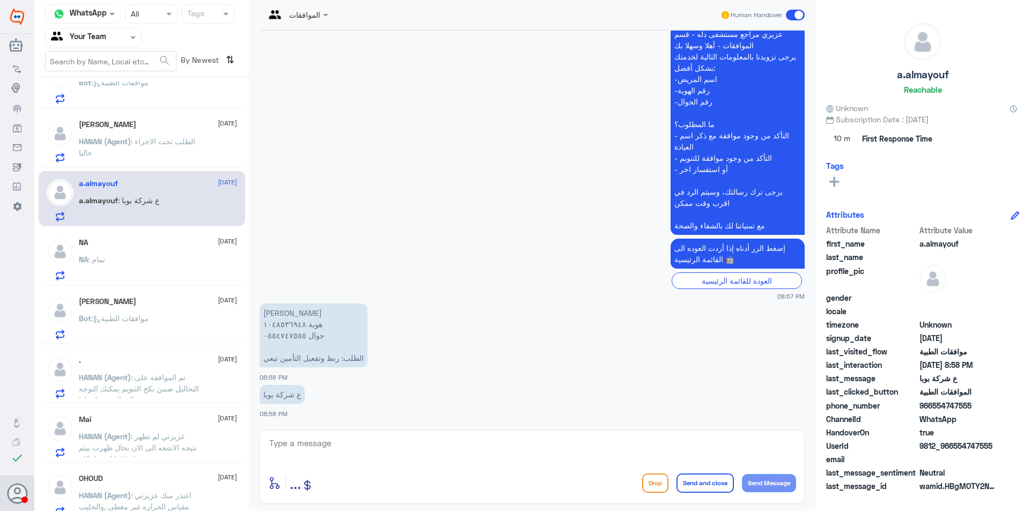
click at [281, 338] on p "[PERSON_NAME] هوية ١٠٤٨٥٣٦٩٤٨ جوال ٠٥٥٤٧٤٧٥٥٥ الطلب: ربط وتفعيل التأمين تبعي" at bounding box center [314, 336] width 108 height 64
click at [281, 324] on p "[PERSON_NAME] هوية ١٠٤٨٥٣٦٩٤٨ جوال ٠٥٥٤٧٤٧٥٥٥ الطلب: ربط وتفعيل التأمين تبعي" at bounding box center [314, 336] width 108 height 64
copy p "١٠٤٨٥٣٦٩٤٨"
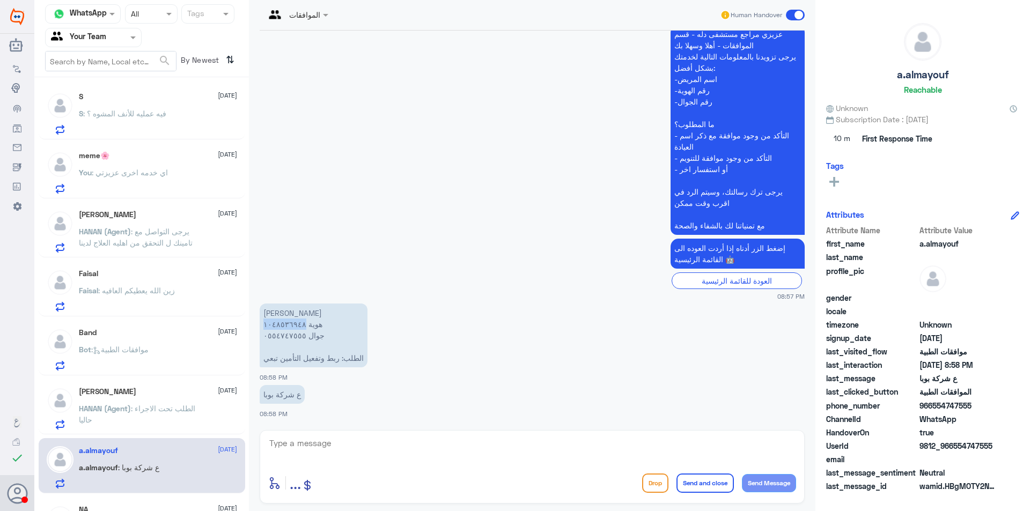
scroll to position [0, 0]
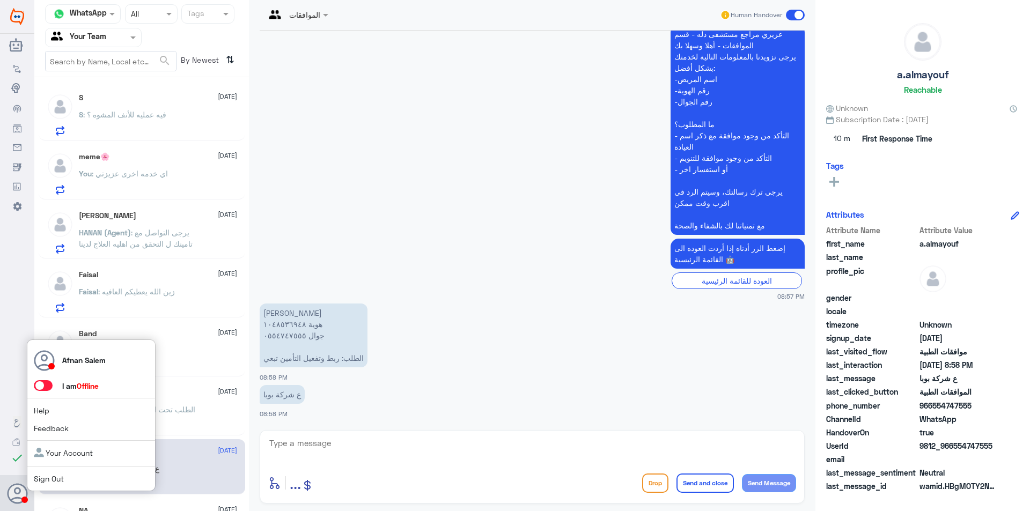
click at [39, 485] on div "Afnan Salem I am Offline Help Feedback Your Account Sign Out" at bounding box center [91, 416] width 129 height 152
click at [41, 481] on link "Sign Out" at bounding box center [49, 478] width 30 height 9
